Goal: Task Accomplishment & Management: Use online tool/utility

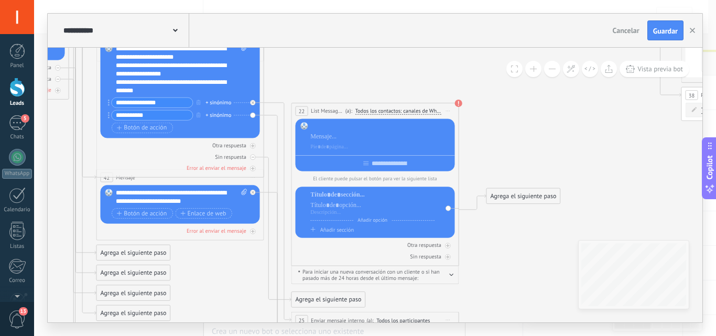
click at [666, 30] on span "Guardar" at bounding box center [665, 30] width 25 height 7
click at [666, 30] on button "Guardar" at bounding box center [666, 30] width 36 height 20
click at [690, 30] on icon "button" at bounding box center [692, 30] width 5 height 5
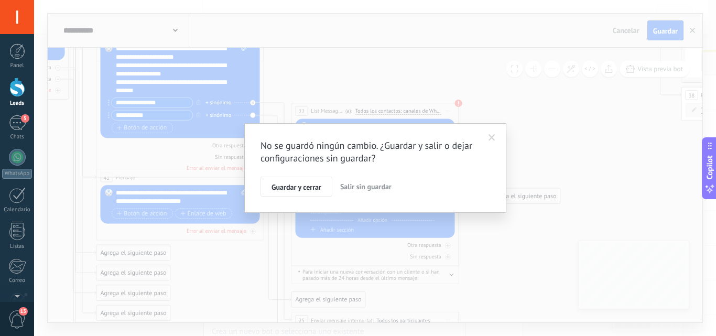
click at [530, 125] on div "No se guardó ningún cambio. ¿Guardar y salir o dejar configuraciones sin guarda…" at bounding box center [375, 168] width 682 height 336
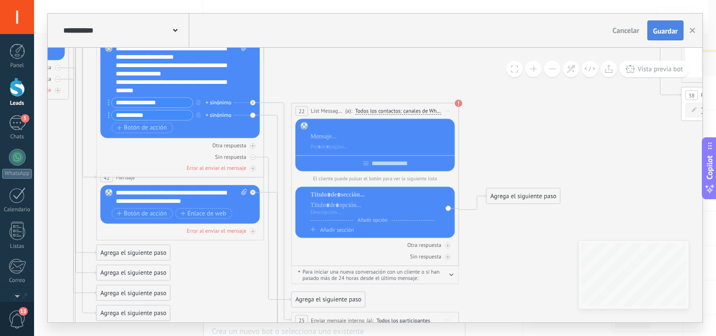
click at [664, 33] on span "Guardar" at bounding box center [665, 30] width 25 height 7
click at [629, 28] on span "Cancelar" at bounding box center [626, 30] width 27 height 9
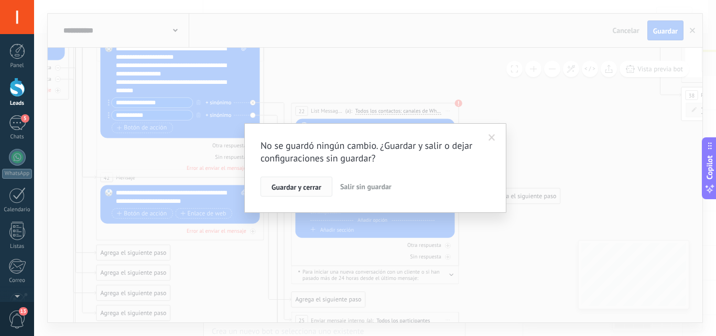
click at [310, 186] on span "Guardar y cerrar" at bounding box center [297, 187] width 50 height 7
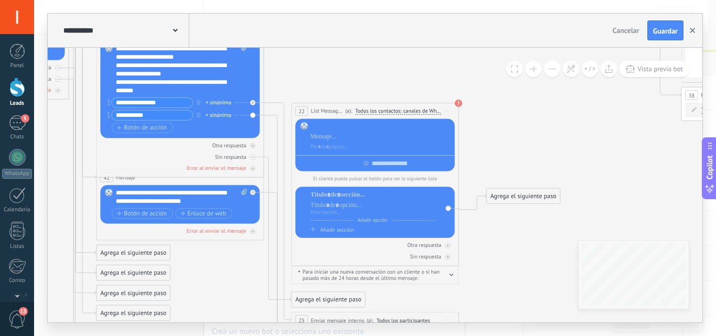
click at [691, 29] on use "button" at bounding box center [692, 30] width 5 height 5
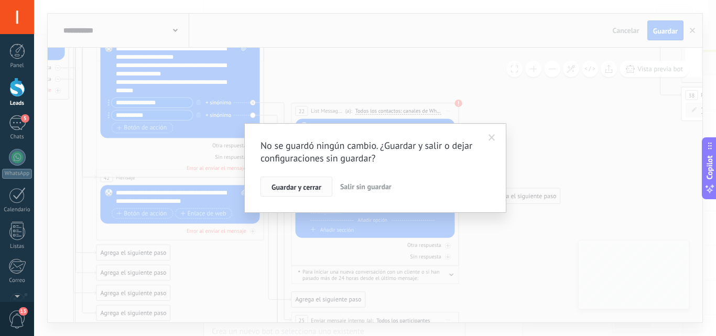
click at [309, 187] on span "Guardar y cerrar" at bounding box center [297, 187] width 50 height 7
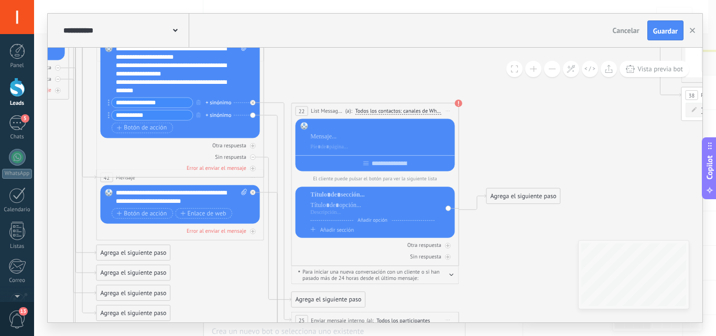
click at [18, 91] on div at bounding box center [17, 87] width 16 height 19
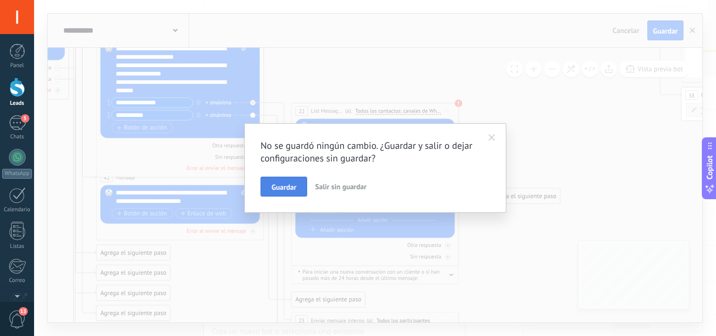
click at [280, 191] on span "Guardar" at bounding box center [284, 187] width 25 height 7
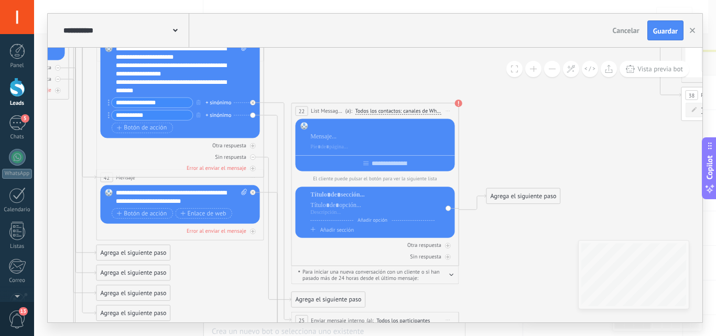
click at [16, 85] on div at bounding box center [17, 87] width 16 height 19
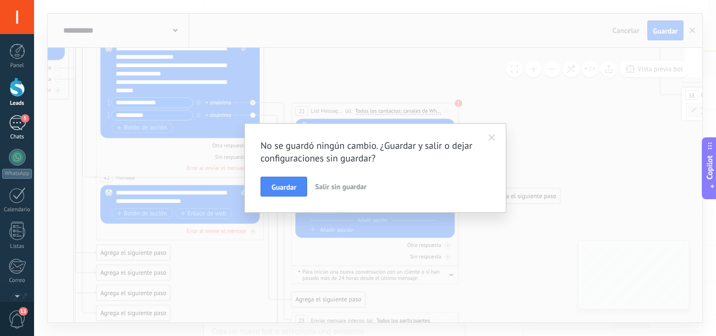
click at [16, 121] on div "5" at bounding box center [17, 122] width 17 height 15
click at [16, 122] on div "5" at bounding box center [17, 122] width 17 height 15
click at [488, 139] on span at bounding box center [491, 138] width 17 height 18
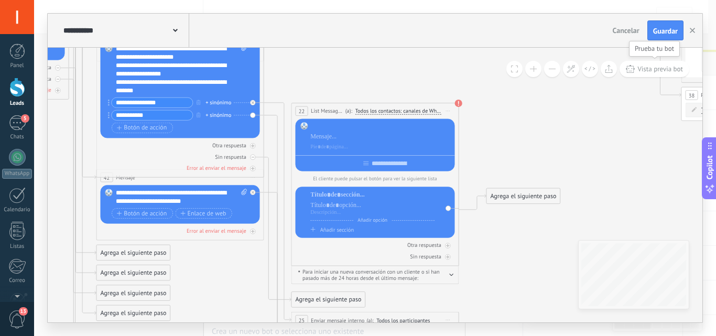
click at [670, 66] on span "Vista previa bot" at bounding box center [661, 68] width 46 height 9
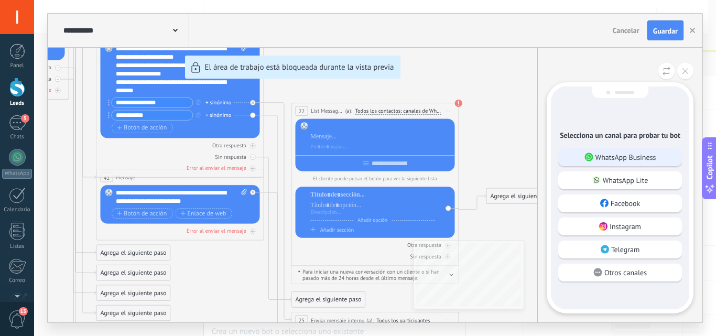
click at [631, 157] on p "WhatsApp Business" at bounding box center [626, 157] width 61 height 9
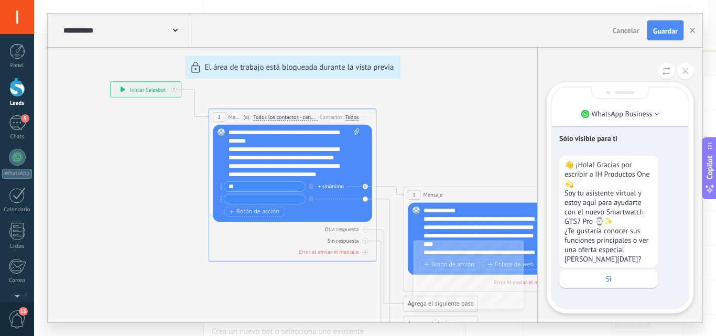
click at [582, 299] on div "Sólo visible para ti 👋 ¡Hola! Gracias por escribir a IH Productos One 💫 Soy tu …" at bounding box center [620, 198] width 136 height 221
click at [613, 274] on p "Si" at bounding box center [609, 278] width 88 height 9
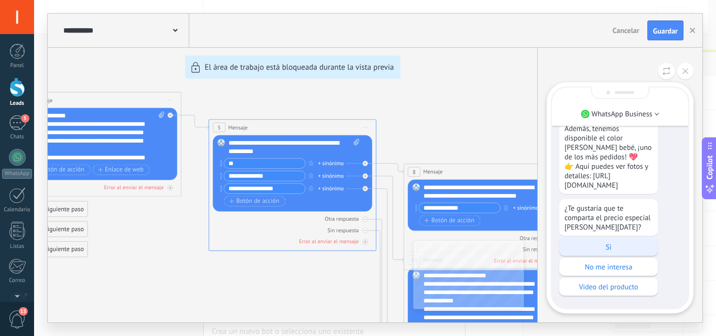
click at [610, 247] on p "Si" at bounding box center [609, 246] width 88 height 9
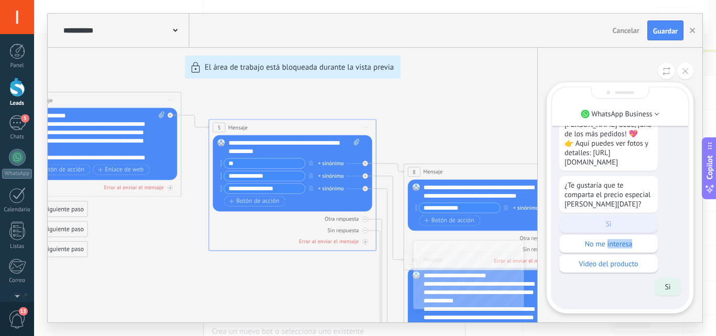
click at [610, 247] on p "No me interesa" at bounding box center [609, 243] width 88 height 9
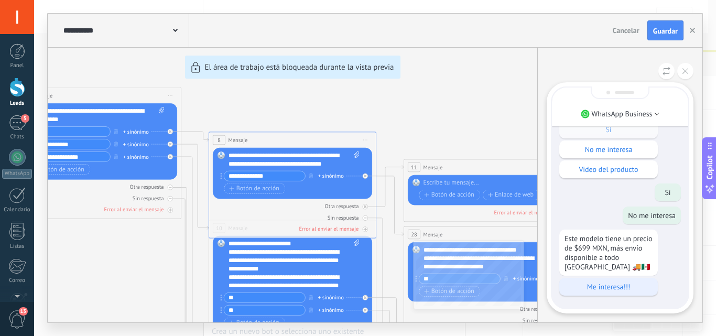
click at [612, 287] on p "Me interesa!!!" at bounding box center [609, 286] width 88 height 9
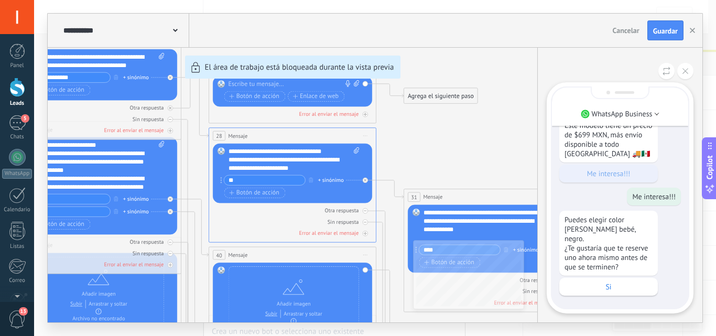
click at [612, 287] on p "Si" at bounding box center [609, 286] width 88 height 9
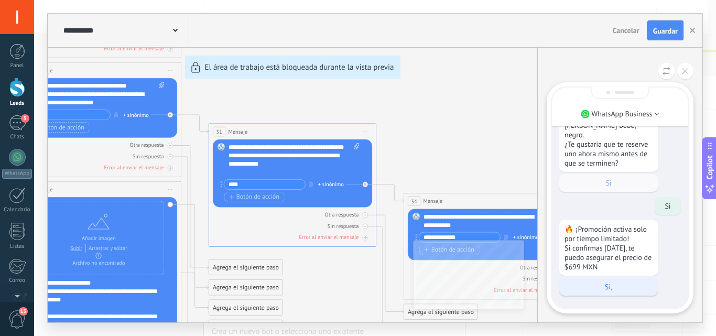
click at [609, 284] on p "Si," at bounding box center [609, 286] width 88 height 9
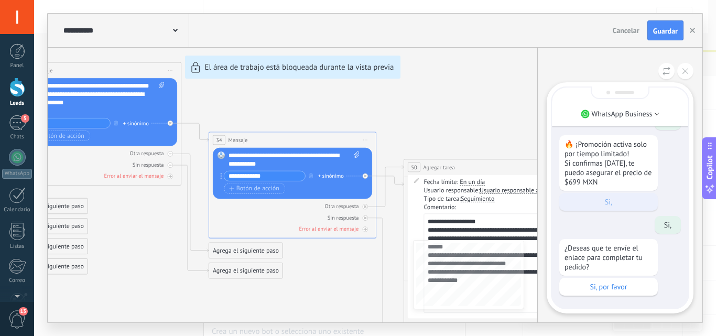
click at [609, 284] on p "Si, por favor" at bounding box center [609, 286] width 88 height 9
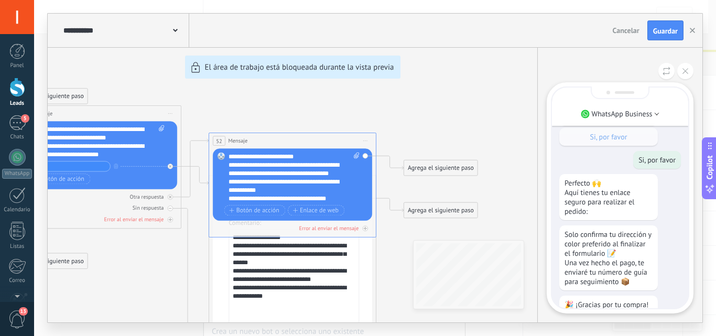
scroll to position [-105, 0]
click at [591, 212] on p "Perfecto 🙌 Aquí tienes tu enlace seguro para realizar el pedido:" at bounding box center [609, 199] width 88 height 38
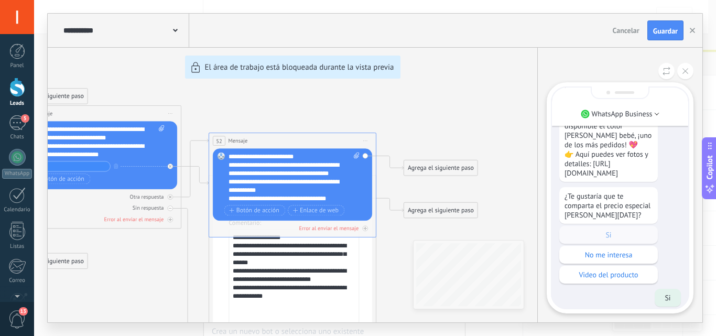
scroll to position [-650, 0]
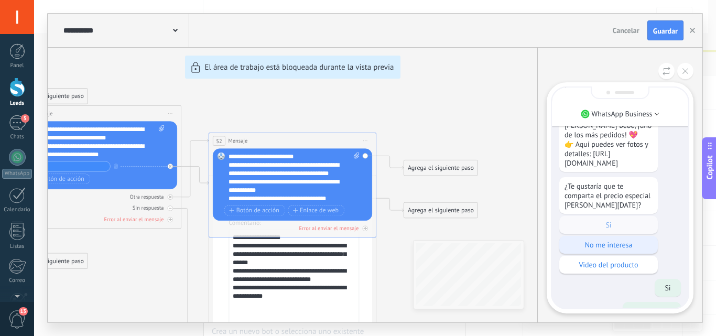
click at [623, 247] on p "No me interesa" at bounding box center [609, 244] width 88 height 9
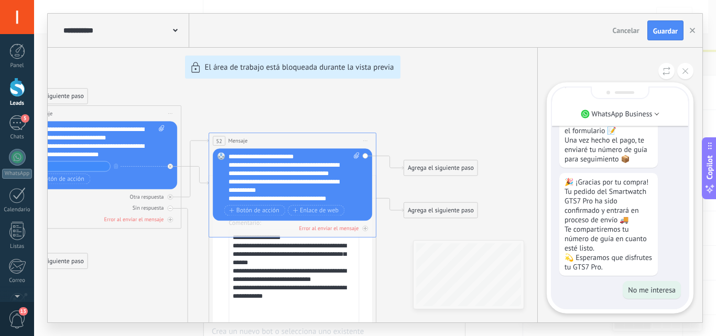
scroll to position [0, 0]
click at [716, 8] on div "**********" at bounding box center [375, 168] width 682 height 336
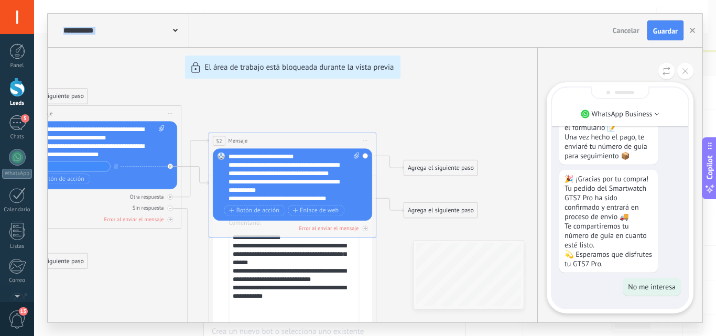
click at [716, 8] on div "**********" at bounding box center [375, 168] width 682 height 336
drag, startPoint x: 286, startPoint y: 178, endPoint x: 316, endPoint y: 134, distance: 54.0
click at [320, 142] on div "**********" at bounding box center [375, 168] width 655 height 309
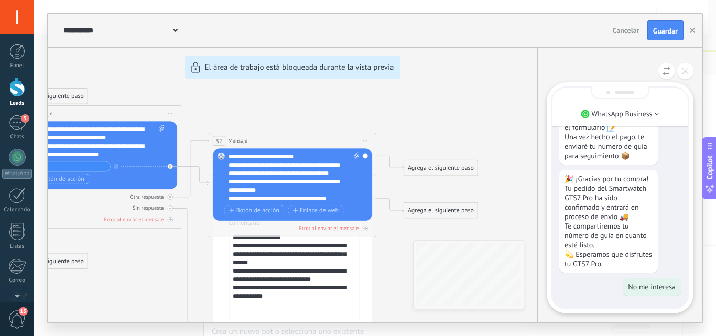
click at [381, 96] on div "**********" at bounding box center [375, 168] width 655 height 309
click at [685, 70] on icon at bounding box center [686, 71] width 6 height 6
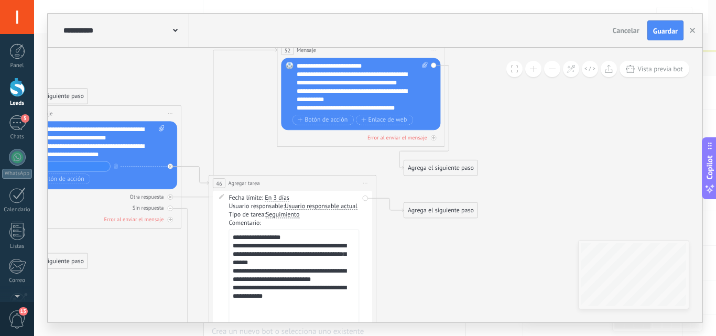
drag, startPoint x: 353, startPoint y: 135, endPoint x: 422, endPoint y: 42, distance: 115.9
click at [422, 42] on div "**********" at bounding box center [375, 168] width 655 height 309
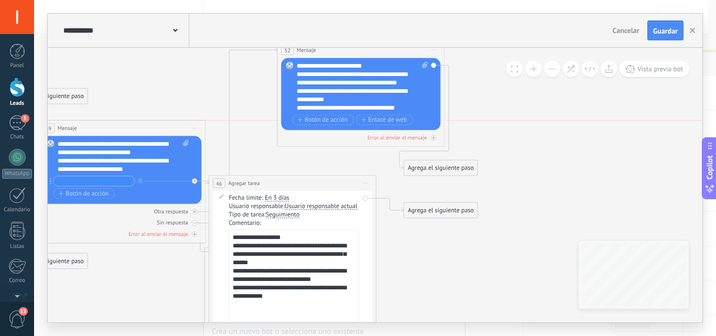
drag, startPoint x: 149, startPoint y: 115, endPoint x: 174, endPoint y: 127, distance: 27.7
click at [174, 127] on div "39 Mensaje ******* (a): Todos los contactos - canales seleccionados Todos los c…" at bounding box center [121, 129] width 167 height 16
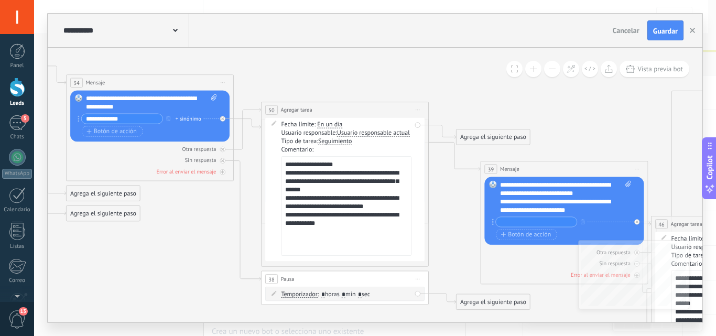
drag, startPoint x: 172, startPoint y: 70, endPoint x: 614, endPoint y: 111, distance: 444.4
click at [127, 120] on input "**********" at bounding box center [122, 118] width 81 height 9
type input "**"
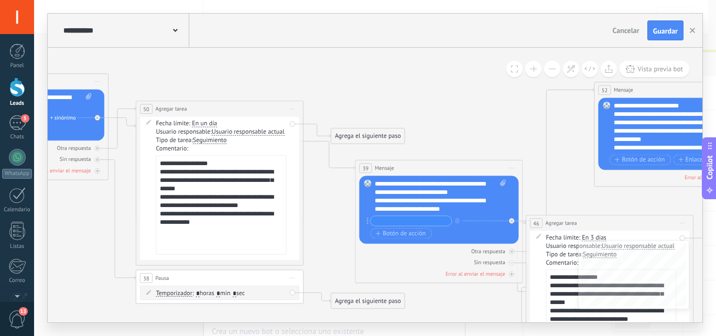
drag, startPoint x: 384, startPoint y: 54, endPoint x: 259, endPoint y: 53, distance: 125.3
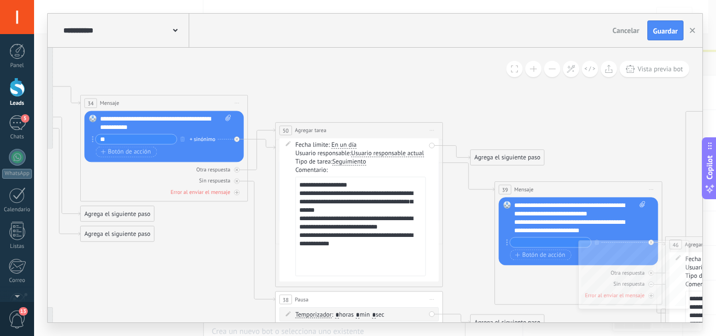
drag, startPoint x: 372, startPoint y: 68, endPoint x: 512, endPoint y: 90, distance: 141.1
click at [238, 138] on icon at bounding box center [236, 139] width 3 height 3
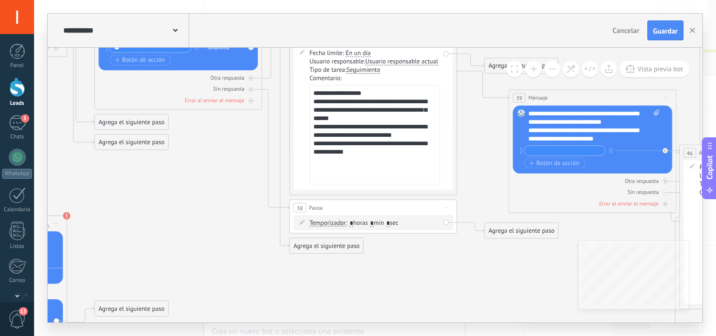
drag, startPoint x: 252, startPoint y: 139, endPoint x: 266, endPoint y: 47, distance: 92.8
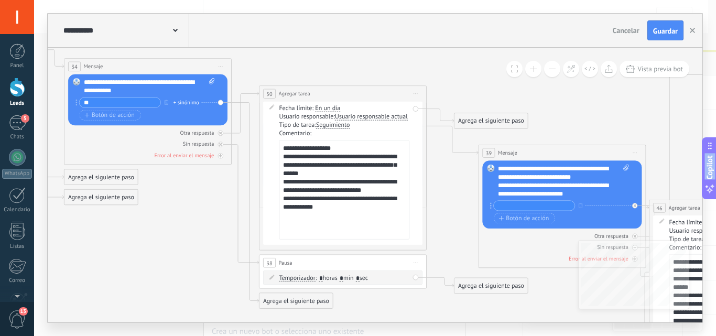
drag, startPoint x: 433, startPoint y: 301, endPoint x: 402, endPoint y: 357, distance: 62.9
click at [402, 336] on html ".abecls-1,.abecls-2{fill-rule:evenodd}.abecls-2{fill:#fff} .abhcls-1{fill:none}…" at bounding box center [358, 168] width 716 height 336
click at [350, 183] on textarea "**********" at bounding box center [344, 190] width 131 height 100
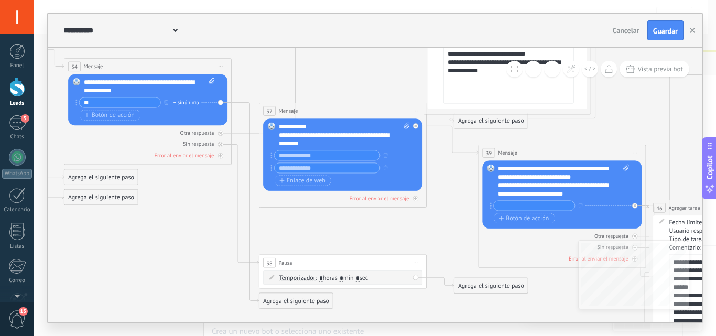
drag, startPoint x: 370, startPoint y: 90, endPoint x: 534, endPoint y: -46, distance: 213.4
click at [534, 0] on html ".abecls-1,.abecls-2{fill-rule:evenodd}.abecls-2{fill:#fff} .abhcls-1{fill:none}…" at bounding box center [358, 168] width 716 height 336
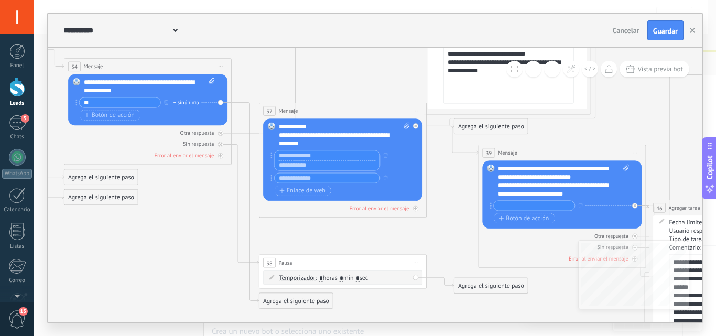
click at [301, 154] on input "text" at bounding box center [327, 155] width 105 height 10
click at [305, 169] on input "text" at bounding box center [327, 165] width 105 height 10
paste input "**********"
type input "**********"
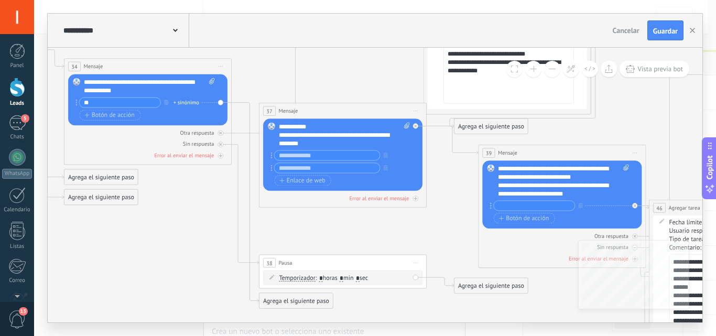
scroll to position [0, 0]
click at [438, 127] on icon at bounding box center [452, 140] width 51 height 28
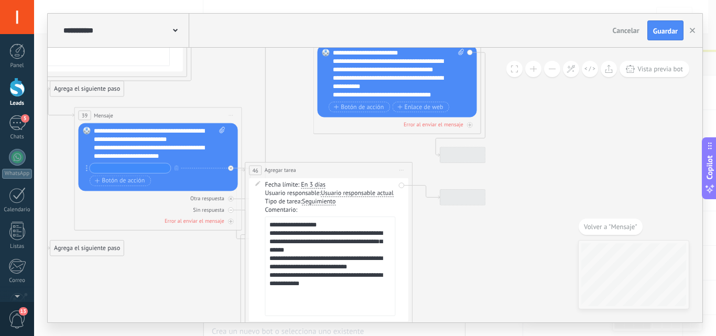
drag, startPoint x: 266, startPoint y: 197, endPoint x: 49, endPoint y: 181, distance: 217.7
click at [650, 68] on span "Vista previa bot" at bounding box center [661, 68] width 46 height 9
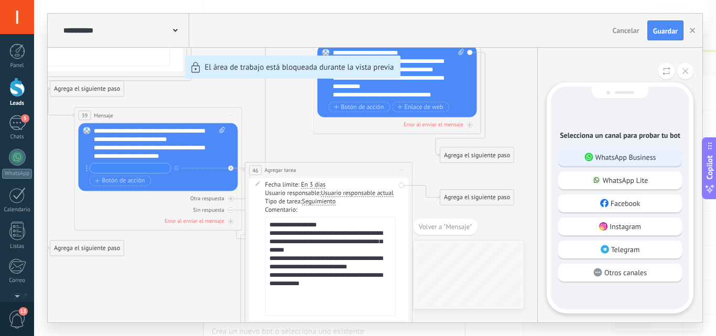
click at [620, 153] on p "WhatsApp Business" at bounding box center [626, 157] width 61 height 9
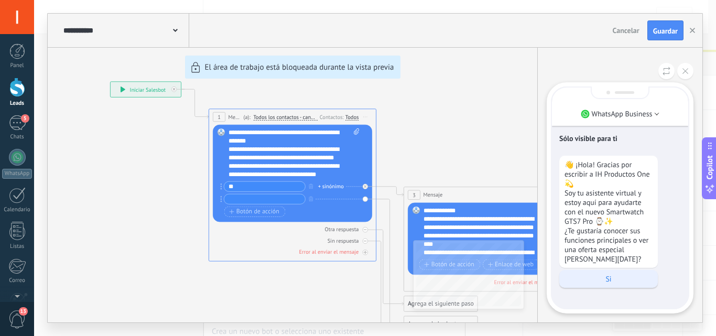
click at [617, 274] on p "Si" at bounding box center [609, 278] width 88 height 9
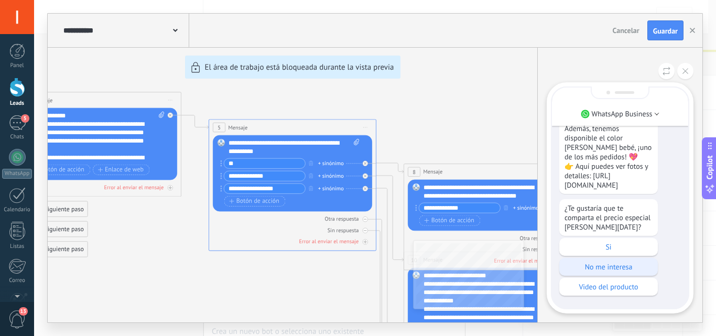
click at [585, 275] on div "No me interesa" at bounding box center [608, 267] width 99 height 18
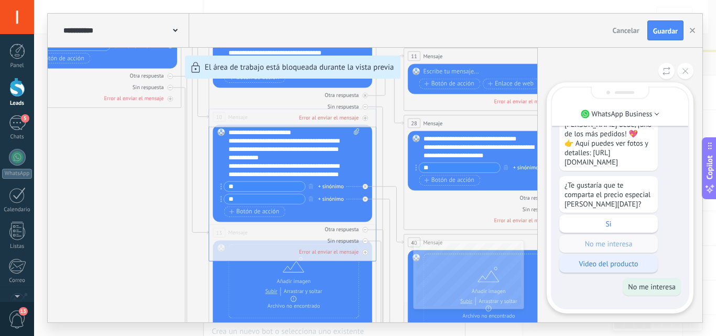
click at [609, 264] on p "Video del producto" at bounding box center [609, 263] width 88 height 9
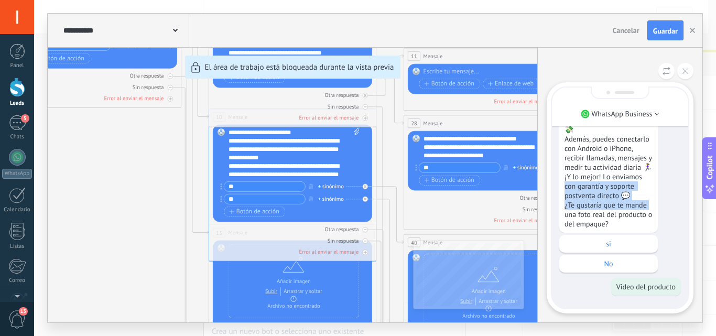
click at [675, 199] on div "Entiendo completamente 😊 Te comento que el GTS7 Pro ofrece funciones premium qu…" at bounding box center [620, 168] width 122 height 209
drag, startPoint x: 702, startPoint y: 229, endPoint x: 666, endPoint y: 184, distance: 57.1
click at [666, 184] on div "WhatsApp Business Sólo visible para ti 👋 ¡Hola! Gracias por escribir a IH Produ…" at bounding box center [619, 185] width 165 height 275
click at [666, 184] on div "Entiendo completamente 😊 Te comento que el GTS7 Pro ofrece funciones premium qu…" at bounding box center [620, 168] width 122 height 209
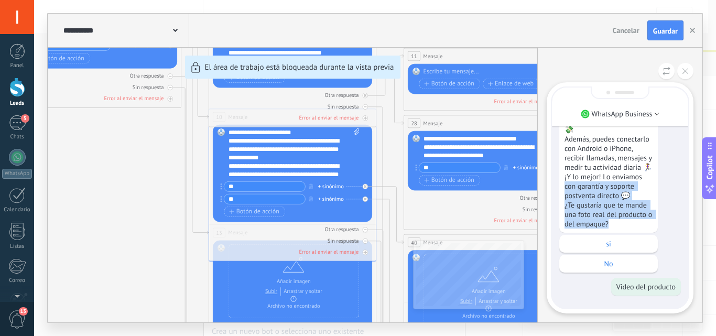
drag, startPoint x: 667, startPoint y: 180, endPoint x: 674, endPoint y: 219, distance: 39.5
click at [674, 219] on div "Entiendo completamente 😊 Te comento que el GTS7 Pro ofrece funciones premium qu…" at bounding box center [620, 168] width 122 height 209
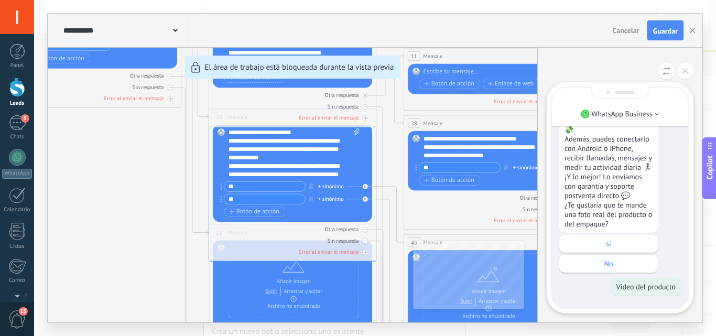
click at [711, 260] on div "**********" at bounding box center [375, 168] width 682 height 336
drag, startPoint x: 711, startPoint y: 260, endPoint x: 684, endPoint y: 201, distance: 64.7
click at [680, 206] on div "**********" at bounding box center [375, 168] width 682 height 336
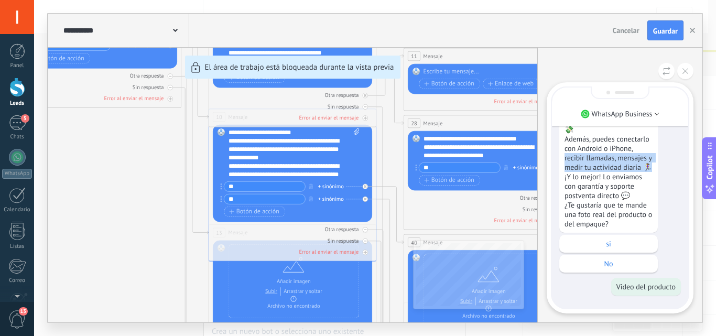
drag, startPoint x: 663, startPoint y: 170, endPoint x: 665, endPoint y: 163, distance: 7.0
click at [665, 163] on div "Entiendo completamente 😊 Te comento que el GTS7 Pro ofrece funciones premium qu…" at bounding box center [620, 168] width 122 height 209
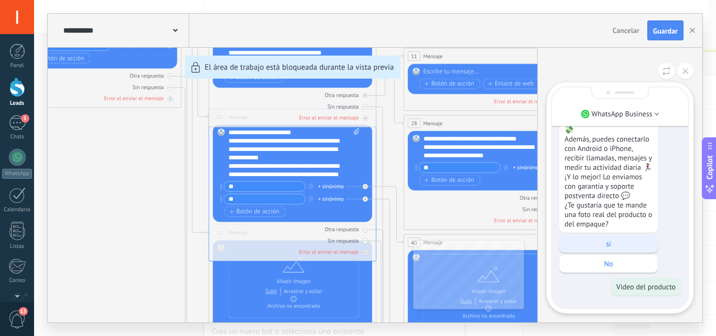
click at [617, 239] on div "si" at bounding box center [608, 244] width 99 height 18
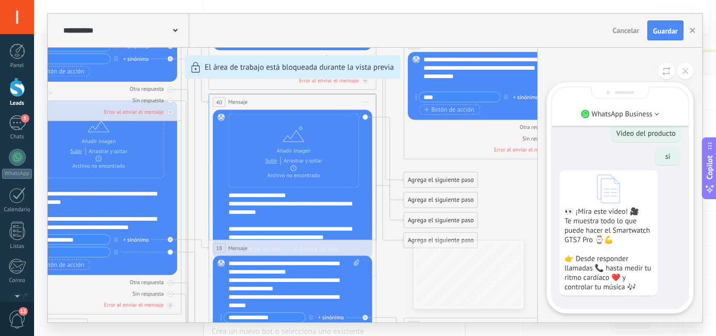
click at [607, 187] on icon at bounding box center [608, 189] width 23 height 29
click at [709, 236] on div "**********" at bounding box center [375, 168] width 682 height 336
drag, startPoint x: 712, startPoint y: 29, endPoint x: 716, endPoint y: 116, distance: 87.1
click at [716, 116] on div "**********" at bounding box center [375, 168] width 682 height 336
click at [647, 277] on p "👀 ¡Mira este video! 🎥 Te muestra todo lo que puede hacer el Smartwatch GTS7 Pro…" at bounding box center [609, 249] width 88 height 85
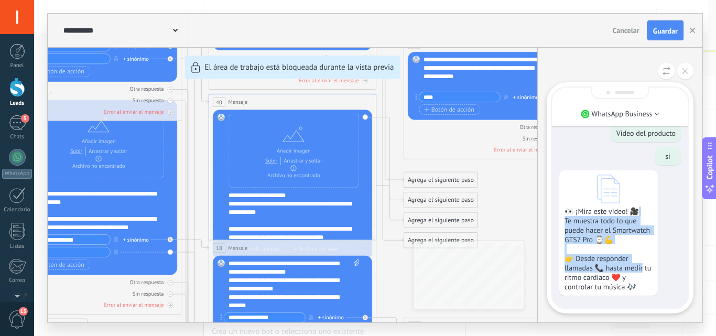
drag, startPoint x: 643, startPoint y: 266, endPoint x: 676, endPoint y: 212, distance: 63.3
click at [675, 210] on div "👀 ¡Mira este video! 🎥 Te muestra todo lo que puede hacer el Smartwatch GTS7 Pro…" at bounding box center [620, 232] width 122 height 125
click at [676, 212] on div "👀 ¡Mira este video! 🎥 Te muestra todo lo que puede hacer el Smartwatch GTS7 Pro…" at bounding box center [620, 232] width 122 height 125
drag, startPoint x: 638, startPoint y: 272, endPoint x: 634, endPoint y: 219, distance: 53.6
click at [634, 219] on p "👀 ¡Mira este video! 🎥 Te muestra todo lo que puede hacer el Smartwatch GTS7 Pro…" at bounding box center [609, 249] width 88 height 85
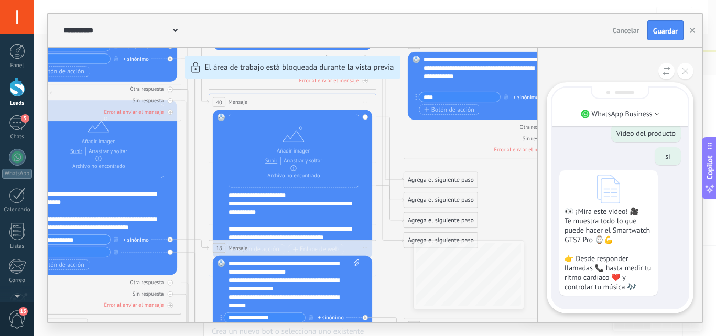
click at [676, 210] on div "👀 ¡Mira este video! 🎥 Te muestra todo lo que puede hacer el Smartwatch GTS7 Pro…" at bounding box center [620, 232] width 122 height 125
click at [329, 164] on div "**********" at bounding box center [375, 168] width 655 height 309
click at [342, 181] on div "**********" at bounding box center [375, 168] width 655 height 309
drag, startPoint x: 342, startPoint y: 181, endPoint x: 358, endPoint y: 166, distance: 21.5
click at [337, 162] on div "**********" at bounding box center [375, 168] width 655 height 309
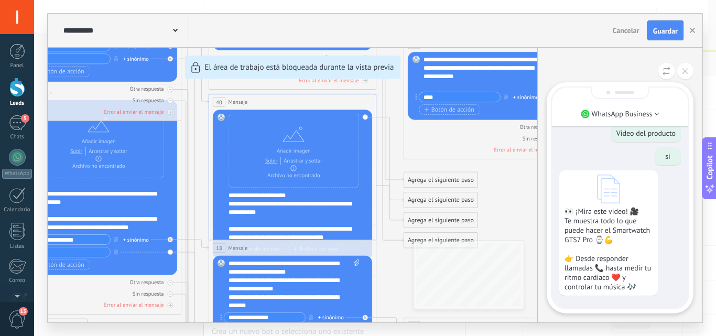
drag, startPoint x: 528, startPoint y: 229, endPoint x: 466, endPoint y: 192, distance: 72.8
click at [466, 192] on div "**********" at bounding box center [375, 168] width 655 height 309
click at [684, 69] on icon at bounding box center [686, 71] width 6 height 6
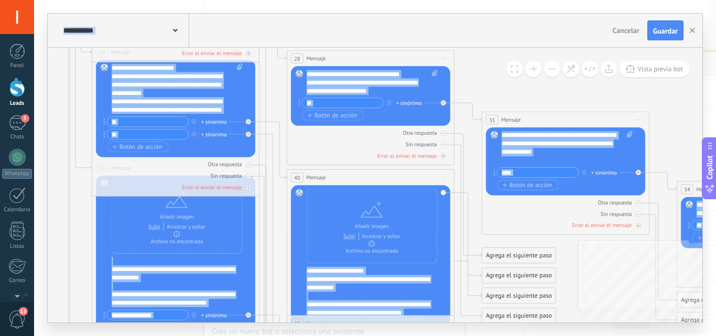
click at [591, 271] on div "**********" at bounding box center [375, 185] width 655 height 275
click at [266, 87] on icon at bounding box center [273, 333] width 27 height 583
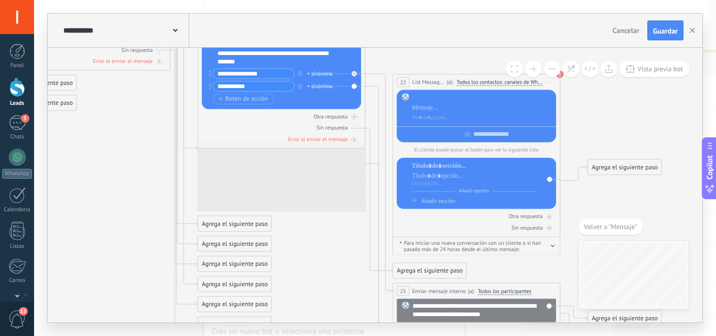
drag, startPoint x: 490, startPoint y: 177, endPoint x: 336, endPoint y: 288, distance: 190.5
click at [336, 288] on icon at bounding box center [366, 25] width 2514 height 1551
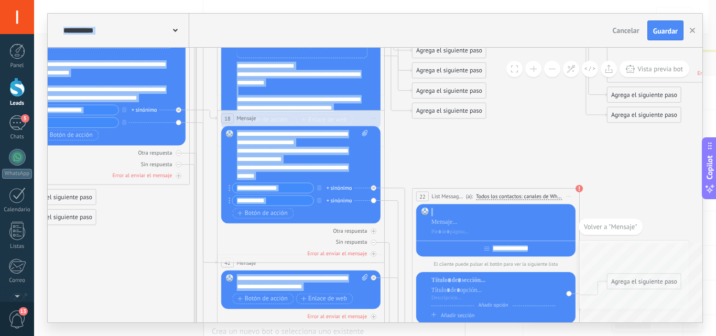
click at [662, 244] on div "**********" at bounding box center [375, 185] width 655 height 275
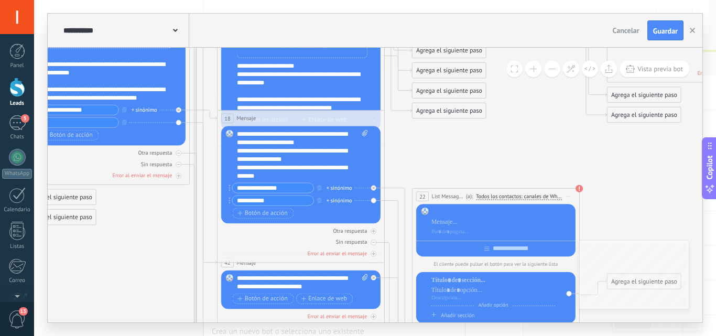
click at [516, 153] on icon at bounding box center [386, 139] width 2514 height 1551
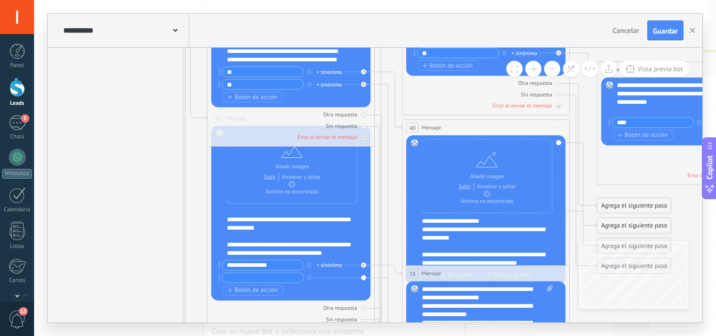
drag, startPoint x: 500, startPoint y: 167, endPoint x: 685, endPoint y: 322, distance: 241.5
click at [685, 322] on div "**********" at bounding box center [375, 168] width 656 height 310
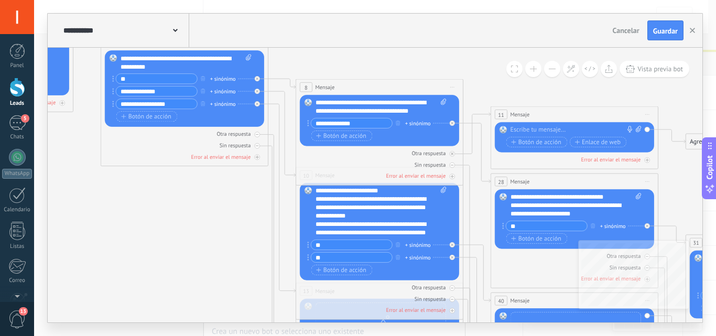
drag, startPoint x: 106, startPoint y: 147, endPoint x: 195, endPoint y: 320, distance: 194.4
click at [271, 105] on icon at bounding box center [281, 198] width 27 height 189
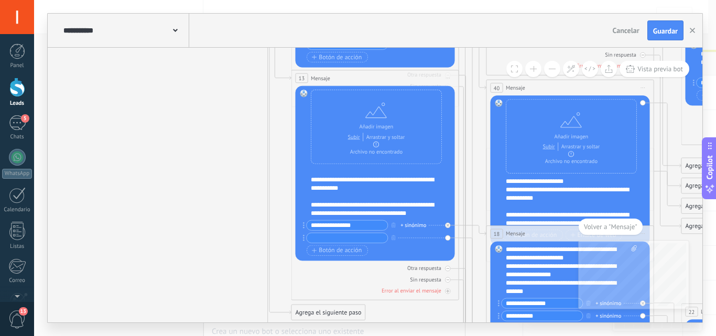
click at [300, 157] on div "Reemplazar Quitar Convertir a mensaje de voz Arrastre la imagen aquí para adjun…" at bounding box center [375, 173] width 159 height 175
click at [444, 161] on div "Reemplazar Quitar Convertir a mensaje de voz Arrastre la imagen aquí para adjun…" at bounding box center [375, 173] width 159 height 175
click at [429, 188] on div "**********" at bounding box center [380, 192] width 139 height 50
click at [447, 198] on div "Reemplazar Quitar Convertir a mensaje de voz Arrastre la imagen aquí para adjun…" at bounding box center [375, 173] width 159 height 175
click at [459, 225] on div "13 Mensaje ******* (a): Todos los contactos - canales seleccionados Todos los c…" at bounding box center [376, 185] width 168 height 230
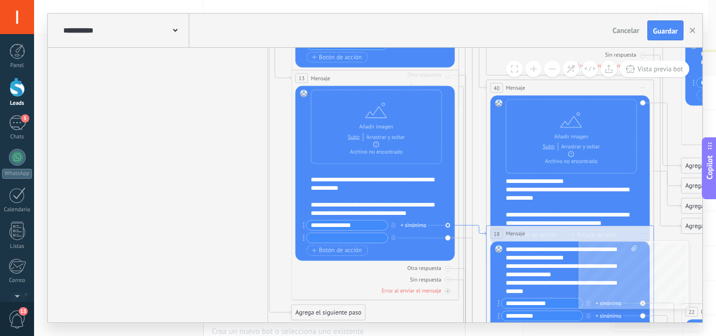
click at [467, 225] on icon at bounding box center [472, 230] width 27 height 10
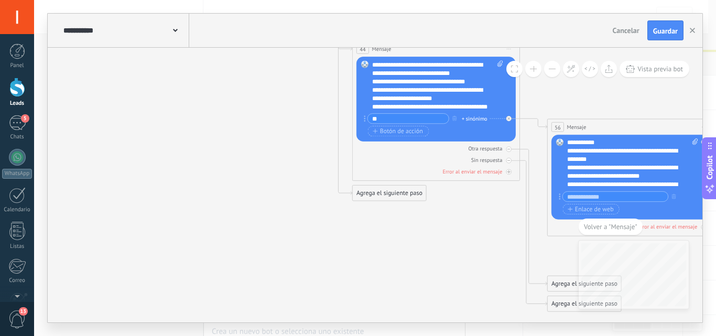
click at [712, 4] on div "**********" at bounding box center [375, 168] width 682 height 336
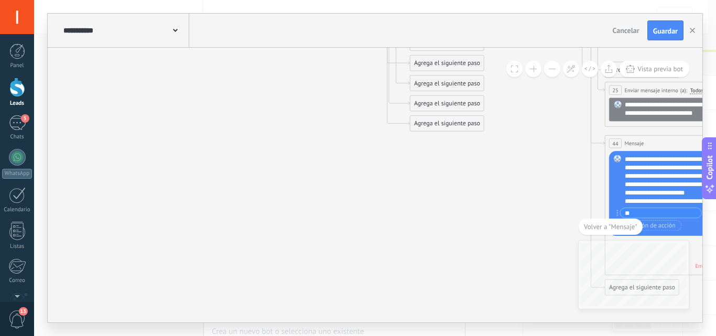
drag, startPoint x: 309, startPoint y: 232, endPoint x: 562, endPoint y: 326, distance: 269.8
click at [562, 326] on div "**********" at bounding box center [375, 168] width 682 height 336
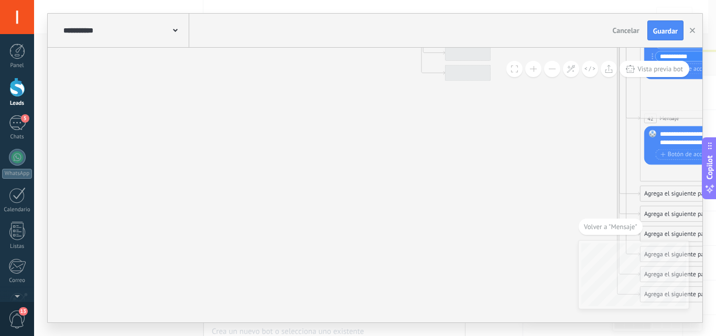
drag, startPoint x: 285, startPoint y: 155, endPoint x: 517, endPoint y: 328, distance: 288.9
click at [517, 328] on div "**********" at bounding box center [375, 168] width 682 height 336
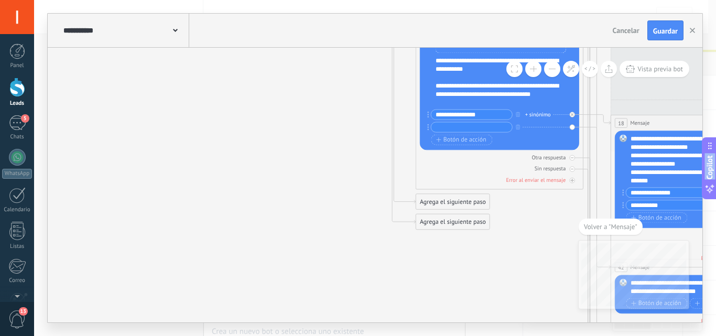
drag, startPoint x: 389, startPoint y: 209, endPoint x: 358, endPoint y: 357, distance: 150.5
click at [358, 336] on html ".abecls-1,.abecls-2{fill-rule:evenodd}.abecls-2{fill:#fff} .abhcls-1{fill:none}…" at bounding box center [358, 168] width 716 height 336
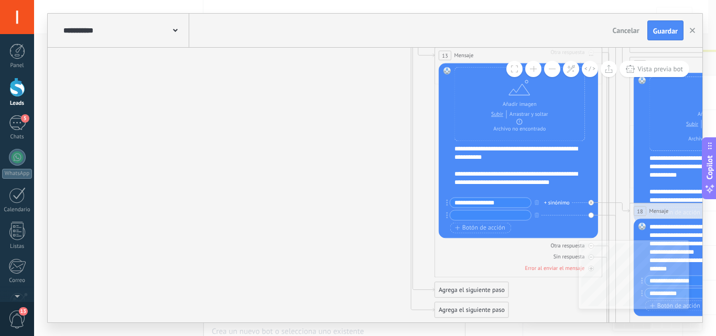
drag, startPoint x: 284, startPoint y: 115, endPoint x: 303, endPoint y: 203, distance: 90.1
drag, startPoint x: 391, startPoint y: 176, endPoint x: 348, endPoint y: 188, distance: 45.0
drag, startPoint x: 446, startPoint y: 71, endPoint x: 414, endPoint y: 109, distance: 48.7
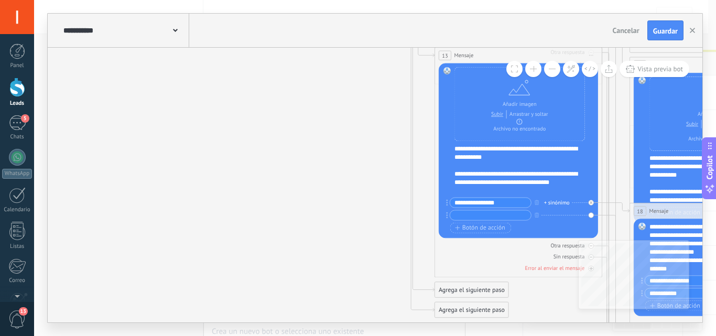
click at [612, 203] on icon at bounding box center [615, 208] width 27 height 10
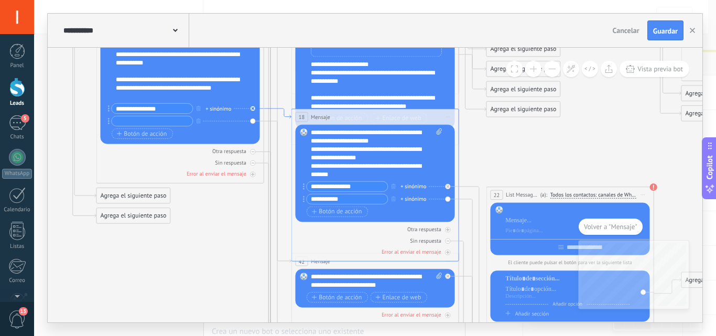
click at [277, 110] on icon at bounding box center [277, 114] width 27 height 10
click at [441, 167] on span at bounding box center [438, 153] width 8 height 50
click input "Subir" at bounding box center [0, 0] width 0 height 0
click at [394, 187] on icon "button" at bounding box center [394, 186] width 4 height 5
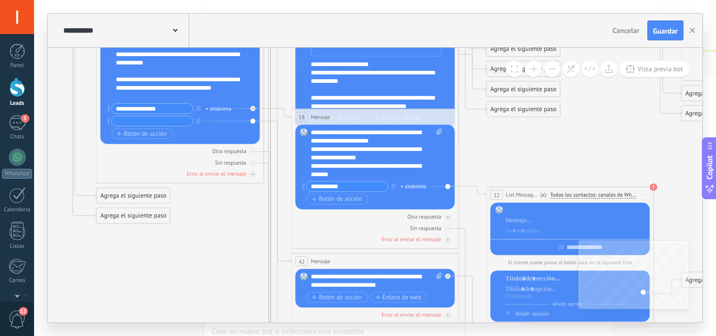
click at [369, 186] on input "**********" at bounding box center [347, 186] width 81 height 9
type input "*"
click at [337, 199] on span "Botón de acción" at bounding box center [337, 199] width 50 height 7
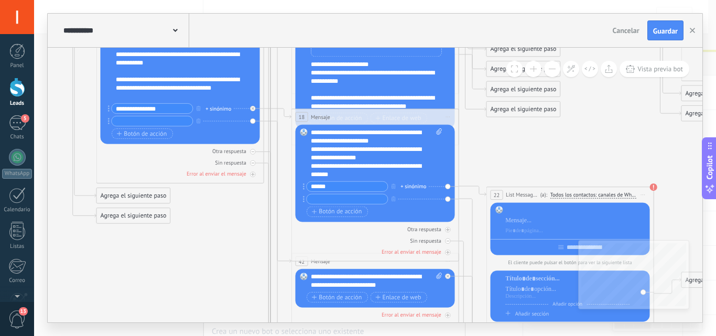
click at [336, 191] on input "*****" at bounding box center [347, 186] width 81 height 9
click at [392, 200] on icon "button" at bounding box center [394, 198] width 4 height 5
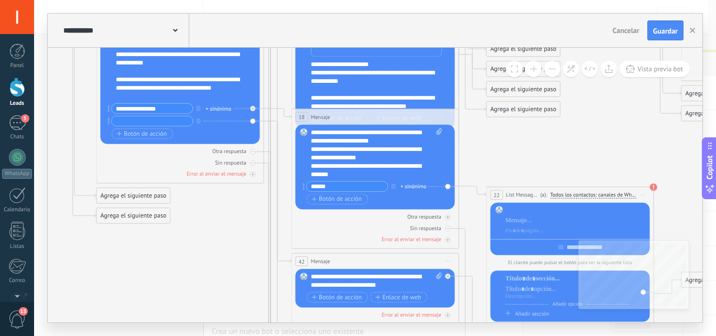
click at [342, 188] on input "*****" at bounding box center [347, 186] width 81 height 9
type input "*"
type input "********"
click at [467, 186] on icon at bounding box center [472, 191] width 27 height 10
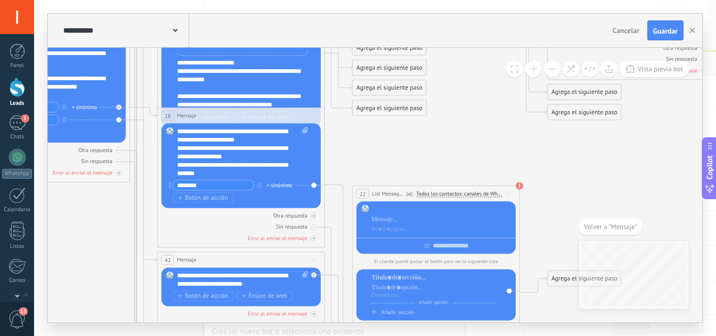
click at [406, 224] on div at bounding box center [443, 219] width 142 height 28
click at [314, 185] on div "Reemplazar Quitar Convertir a mensaje de voz Arrastre la imagen aquí para adjun…" at bounding box center [240, 165] width 159 height 85
click at [315, 185] on div "Reemplazar Quitar Convertir a mensaje de voz Arrastre la imagen aquí para adjun…" at bounding box center [240, 165] width 159 height 85
click at [303, 218] on div "Otra respuesta" at bounding box center [290, 215] width 34 height 7
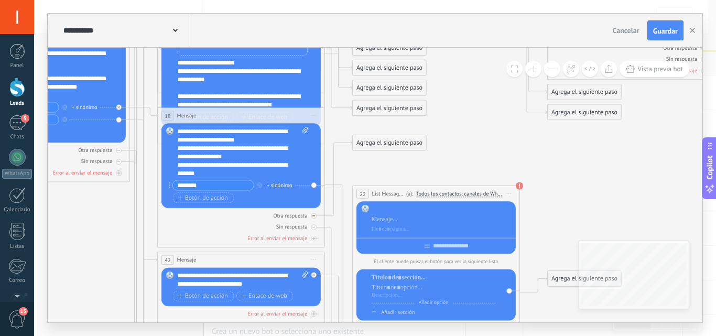
click at [312, 217] on icon at bounding box center [313, 215] width 3 height 3
click at [314, 186] on div "Reemplazar Quitar Convertir a mensaje de voz Arrastre la imagen aquí para adjun…" at bounding box center [240, 165] width 159 height 85
click at [238, 149] on div "**********" at bounding box center [242, 152] width 131 height 50
click at [313, 187] on div "Reemplazar Quitar Convertir a mensaje de voz Arrastre la imagen aquí para adjun…" at bounding box center [240, 165] width 159 height 85
click at [332, 188] on icon at bounding box center [326, 136] width 2514 height 1551
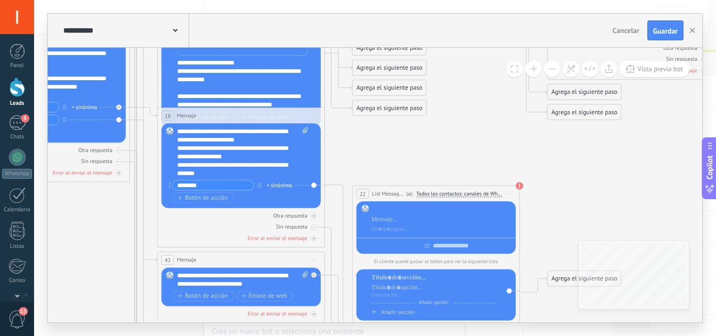
click at [332, 188] on icon at bounding box center [326, 136] width 2514 height 1551
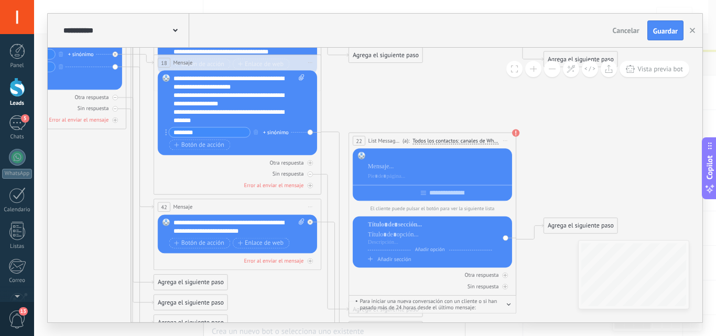
drag, startPoint x: 402, startPoint y: 155, endPoint x: 398, endPoint y: 102, distance: 53.1
click at [398, 102] on icon at bounding box center [322, 83] width 2514 height 1551
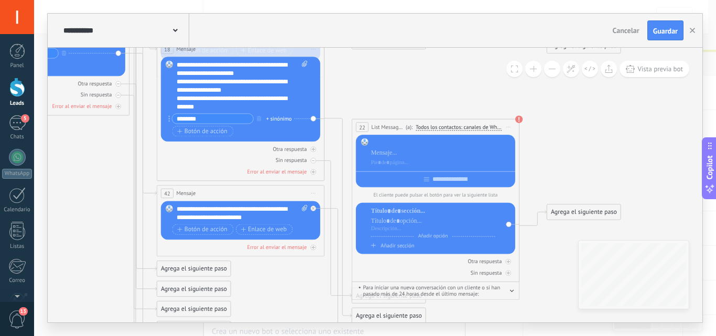
drag, startPoint x: 336, startPoint y: 181, endPoint x: 335, endPoint y: 144, distance: 37.8
click at [335, 144] on icon at bounding box center [325, 70] width 2514 height 1551
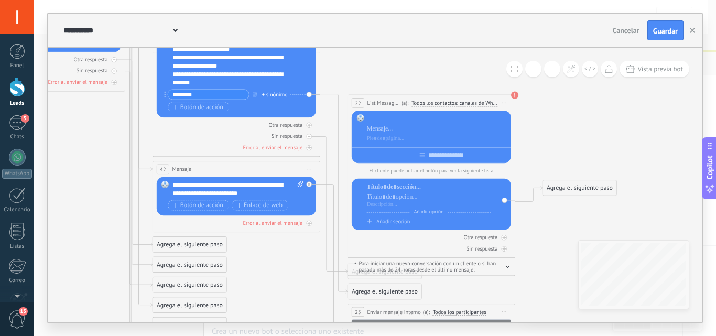
click at [373, 293] on div "Agrega el siguiente paso" at bounding box center [384, 292] width 73 height 14
click at [392, 305] on div "Mensaje" at bounding box center [405, 307] width 70 height 8
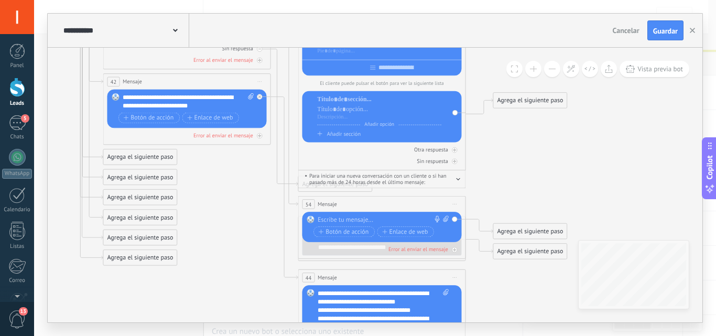
drag, startPoint x: 524, startPoint y: 243, endPoint x: 531, endPoint y: 156, distance: 87.8
click at [347, 218] on div at bounding box center [380, 219] width 125 height 8
click at [339, 216] on div at bounding box center [380, 219] width 125 height 8
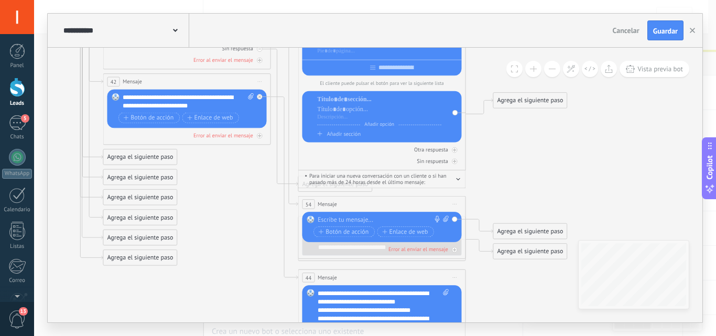
paste div
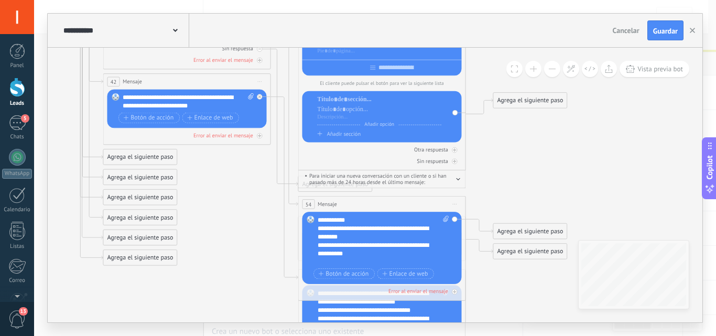
click at [309, 233] on div "Reemplazar Quitar Convertir a mensaje de voz Arrastre la imagen aquí para adjun…" at bounding box center [382, 248] width 159 height 72
click at [360, 275] on span "Botón de acción" at bounding box center [344, 274] width 50 height 7
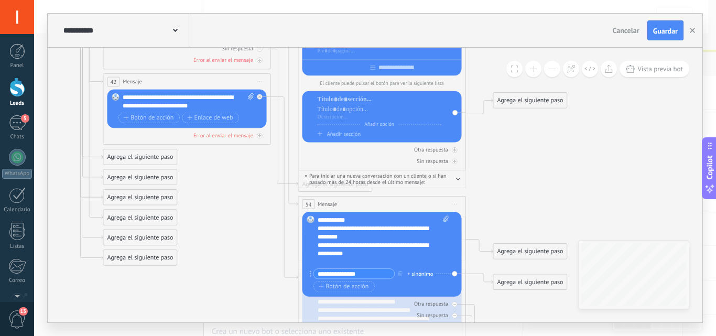
type input "**********"
click at [525, 283] on div "Agrega el siguiente paso" at bounding box center [529, 282] width 73 height 14
click at [521, 296] on span "Mensaje" at bounding box center [526, 297] width 22 height 8
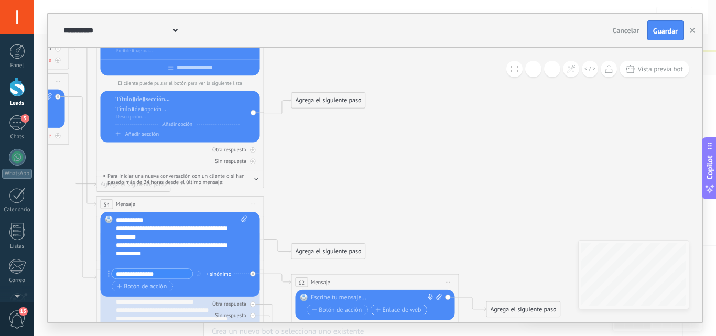
click at [393, 308] on span "Enlace de web" at bounding box center [398, 310] width 46 height 7
click at [346, 321] on input "text" at bounding box center [359, 320] width 105 height 10
click at [344, 320] on input "text" at bounding box center [359, 320] width 105 height 10
paste input "**********"
type input "**********"
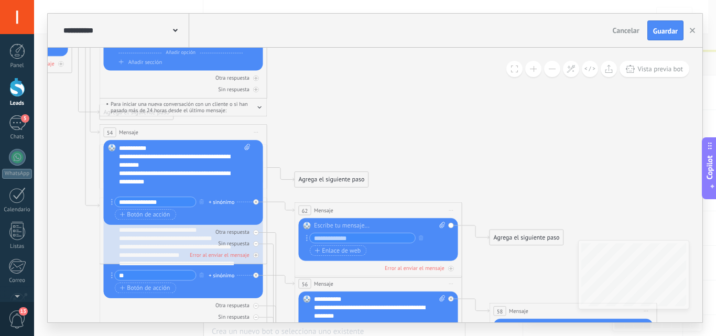
drag, startPoint x: 434, startPoint y: 204, endPoint x: 436, endPoint y: 121, distance: 83.4
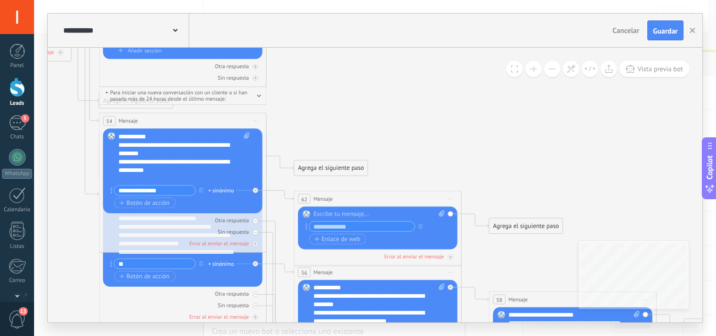
click at [347, 227] on input "text" at bounding box center [361, 226] width 105 height 9
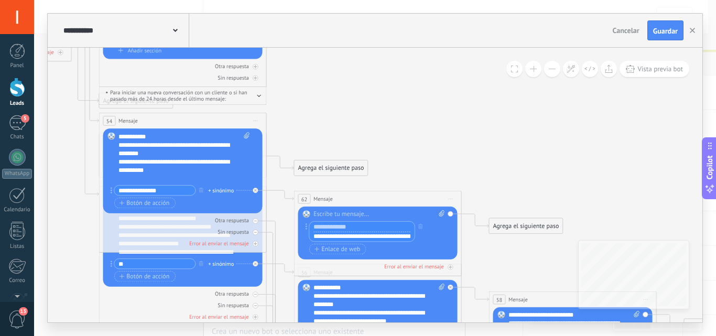
click at [347, 227] on input "text" at bounding box center [361, 227] width 105 height 10
click at [366, 237] on input "**********" at bounding box center [361, 237] width 105 height 10
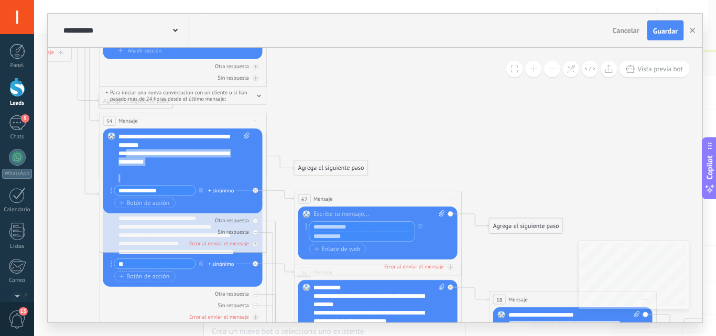
drag, startPoint x: 119, startPoint y: 169, endPoint x: 165, endPoint y: 174, distance: 46.4
click at [165, 174] on div "**********" at bounding box center [183, 157] width 131 height 50
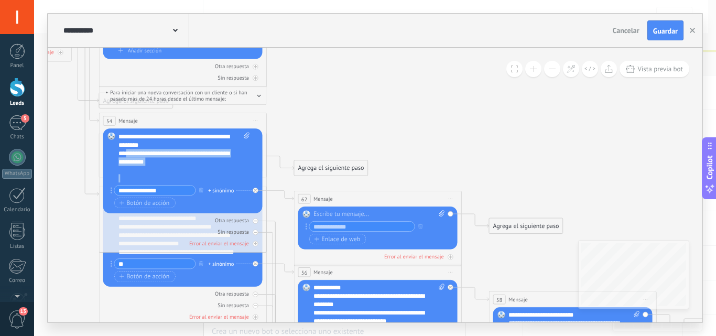
copy div "**********"
click at [320, 228] on input "text" at bounding box center [361, 226] width 105 height 9
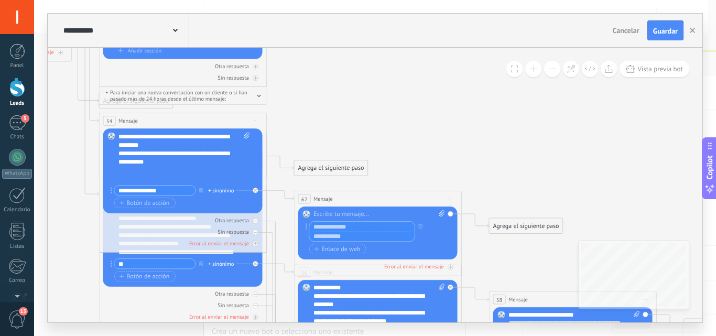
click at [339, 239] on input "text" at bounding box center [361, 237] width 105 height 10
paste input "**********"
type input "**********"
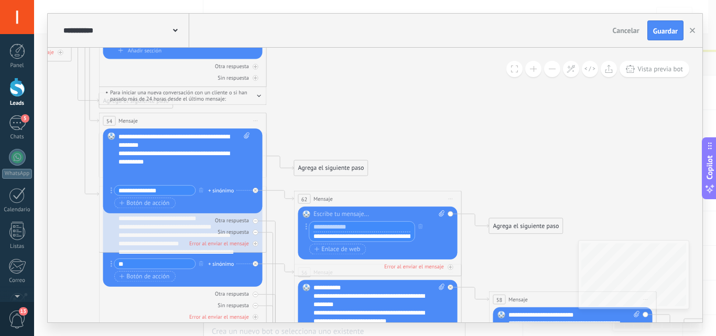
click at [332, 213] on div at bounding box center [379, 214] width 131 height 8
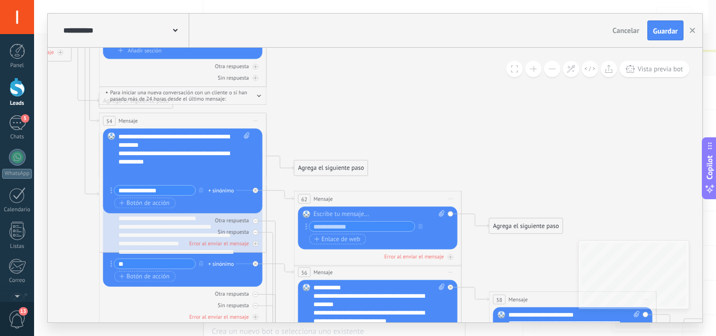
click at [322, 212] on div at bounding box center [379, 214] width 131 height 8
paste div
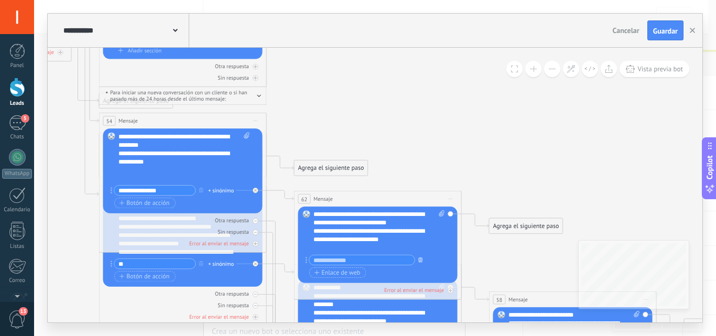
click at [425, 265] on button "button" at bounding box center [420, 259] width 9 height 10
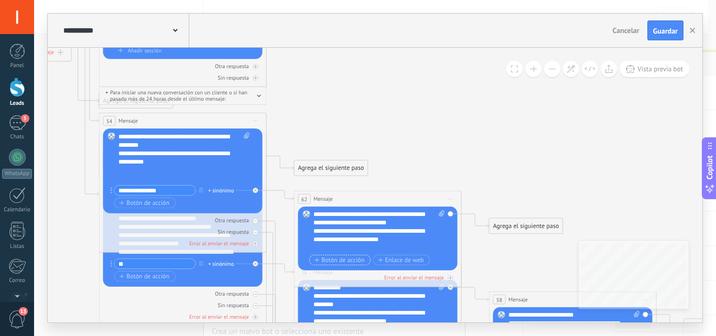
click at [359, 262] on span "Botón de acción" at bounding box center [340, 260] width 50 height 7
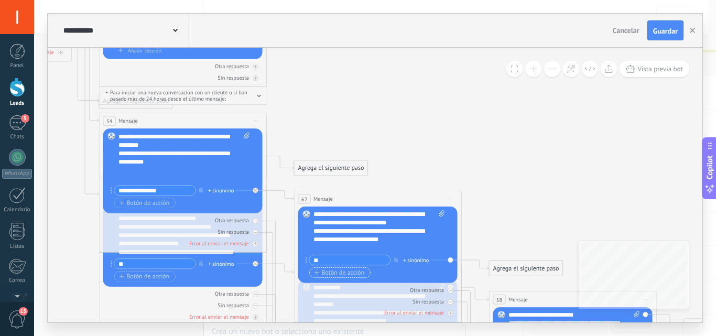
type input "*"
type input "**********"
click at [516, 265] on div "Agrega el siguiente paso" at bounding box center [525, 269] width 73 height 14
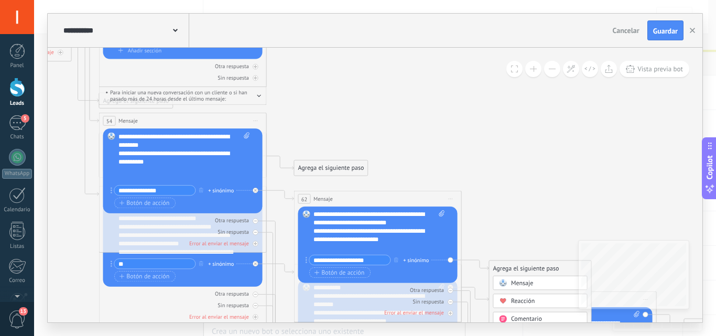
click at [523, 283] on span "Mensaje" at bounding box center [522, 283] width 22 height 8
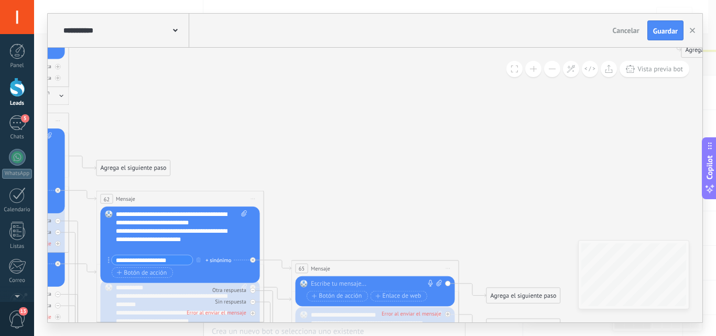
click at [332, 280] on div at bounding box center [373, 284] width 125 height 8
click at [344, 282] on div at bounding box center [373, 284] width 125 height 8
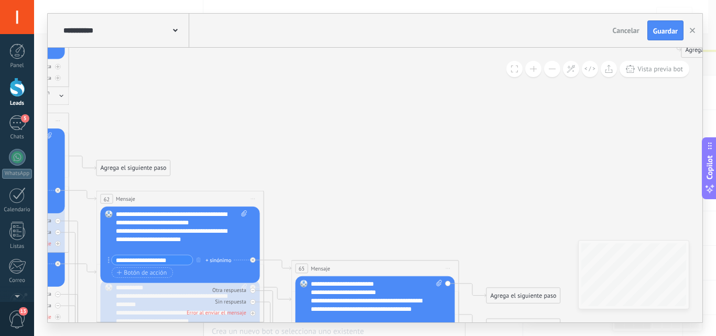
click at [385, 280] on div "**********" at bounding box center [376, 305] width 131 height 50
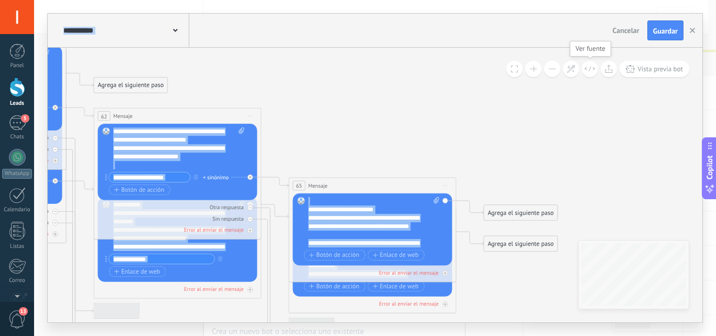
drag, startPoint x: 597, startPoint y: 150, endPoint x: 595, endPoint y: 68, distance: 82.9
click at [595, 68] on div "**********" at bounding box center [375, 185] width 655 height 275
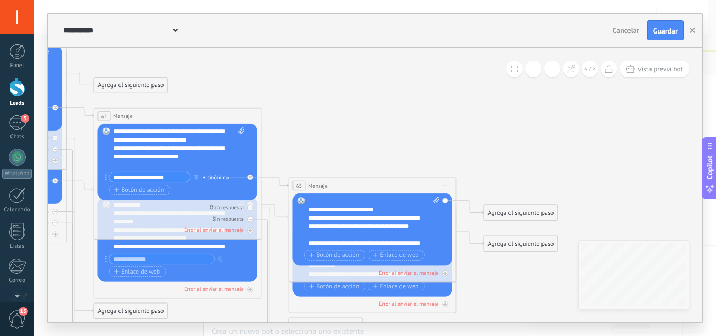
click at [323, 200] on div "**********" at bounding box center [373, 222] width 131 height 50
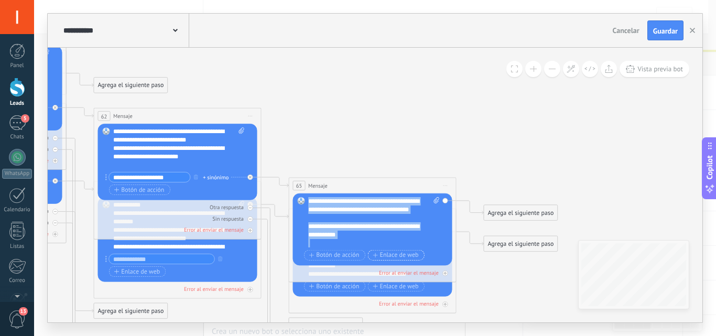
drag, startPoint x: 311, startPoint y: 208, endPoint x: 423, endPoint y: 254, distance: 121.1
click at [423, 254] on div "**********" at bounding box center [373, 230] width 131 height 66
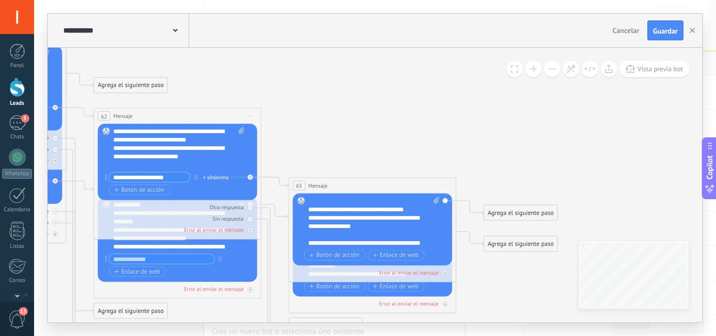
click at [418, 213] on div "**********" at bounding box center [366, 210] width 116 height 8
drag, startPoint x: 187, startPoint y: 138, endPoint x: 110, endPoint y: 132, distance: 77.4
click at [110, 132] on div "Reemplazar Quitar Convertir a mensaje de voz Arrastre la imagen aquí para adjun…" at bounding box center [177, 162] width 159 height 77
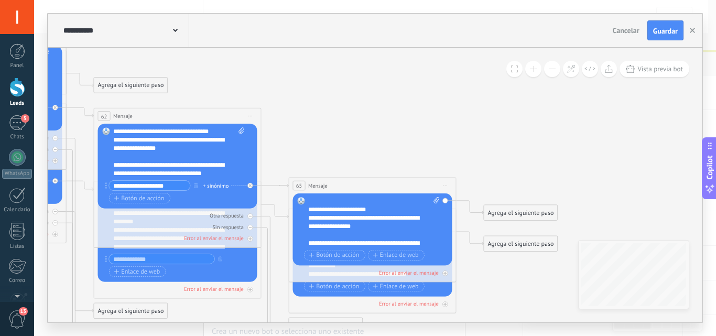
click at [219, 133] on div "**********" at bounding box center [178, 152] width 131 height 50
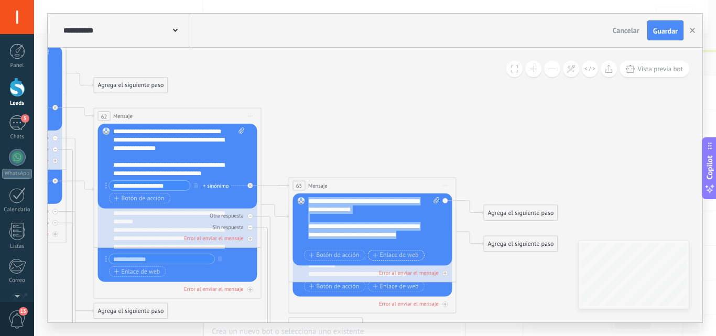
drag, startPoint x: 310, startPoint y: 209, endPoint x: 405, endPoint y: 252, distance: 104.2
click at [405, 252] on div "**********" at bounding box center [373, 230] width 131 height 66
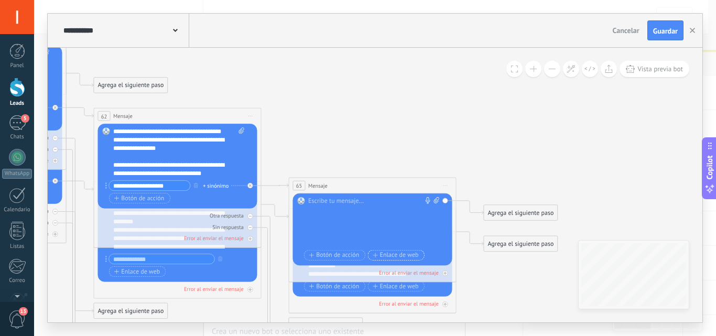
scroll to position [0, 0]
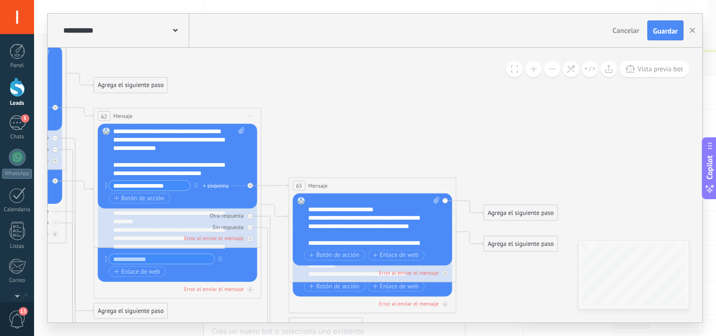
click at [666, 26] on button "Guardar" at bounding box center [666, 30] width 36 height 20
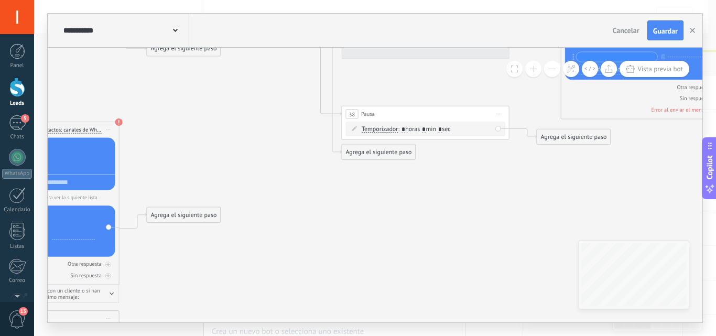
drag, startPoint x: 631, startPoint y: 138, endPoint x: 291, endPoint y: 157, distance: 340.3
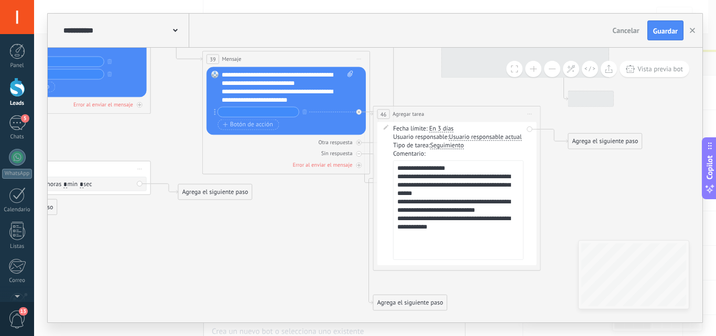
drag, startPoint x: 584, startPoint y: 203, endPoint x: 225, endPoint y: 258, distance: 362.8
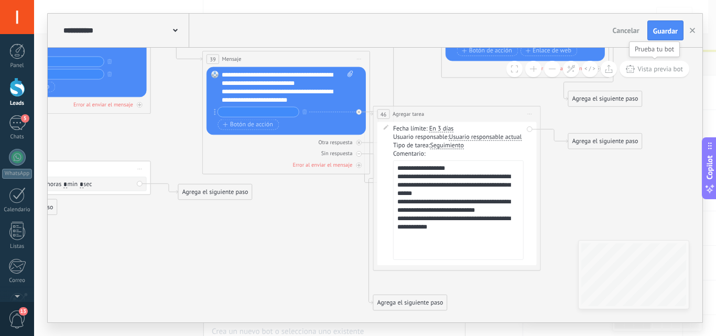
click at [653, 64] on button "Vista previa bot" at bounding box center [655, 69] width 70 height 16
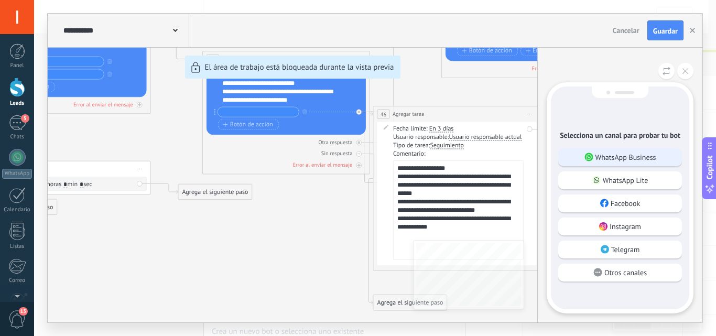
click at [641, 159] on p "WhatsApp Business" at bounding box center [626, 157] width 61 height 9
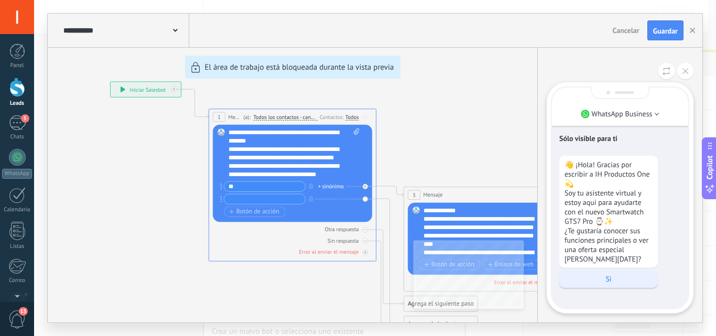
click at [606, 274] on p "Si" at bounding box center [609, 278] width 88 height 9
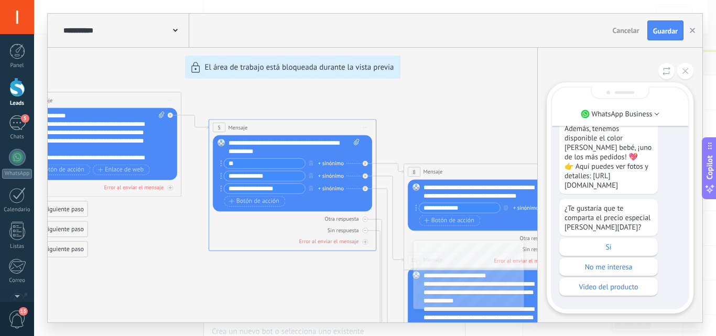
drag, startPoint x: 670, startPoint y: 178, endPoint x: 670, endPoint y: 186, distance: 7.3
click at [670, 186] on div "¡Perfecto! 🙌 El GTS7 Pro tiene un diseño elegante, pantalla HD, monitoreo de sa…" at bounding box center [620, 123] width 122 height 141
click at [603, 286] on p "Video del producto" at bounding box center [609, 286] width 88 height 9
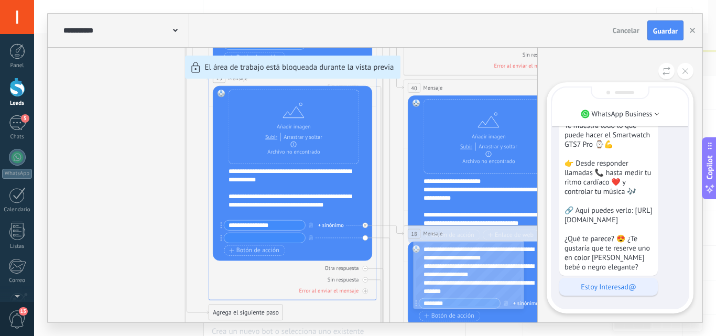
click at [603, 288] on p "Estoy Interesad@" at bounding box center [609, 286] width 88 height 9
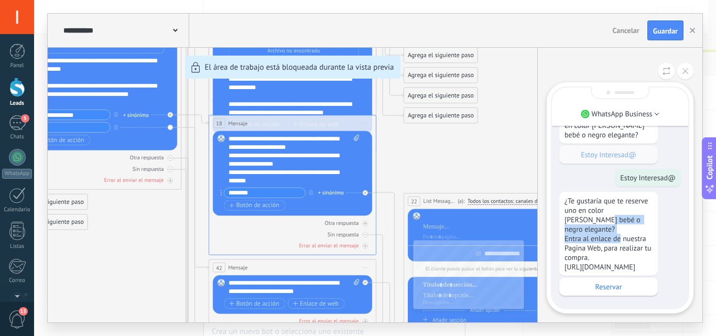
drag, startPoint x: 668, startPoint y: 197, endPoint x: 676, endPoint y: 218, distance: 22.2
click at [676, 218] on div "¿Te gustaría que te reserve uno en color [PERSON_NAME] bebé o negro elegante? E…" at bounding box center [620, 244] width 122 height 104
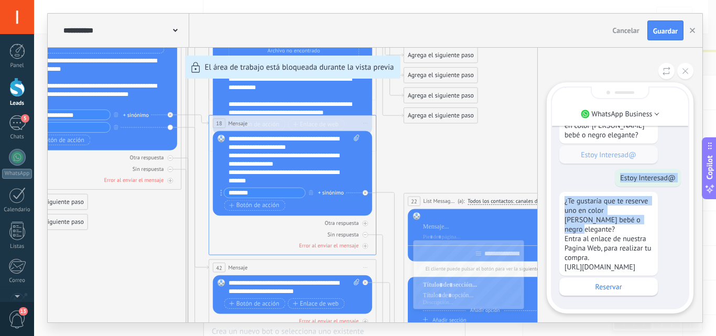
drag, startPoint x: 681, startPoint y: 145, endPoint x: 682, endPoint y: 211, distance: 66.6
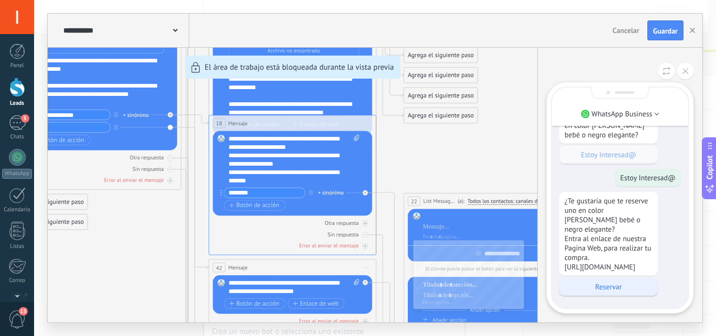
click at [613, 284] on p "Reservar" at bounding box center [609, 286] width 88 height 9
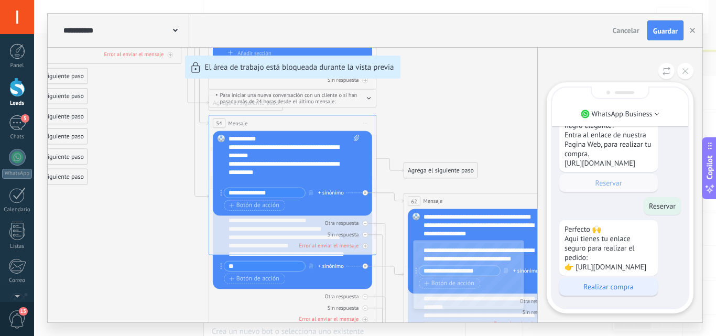
click at [606, 284] on p "Realizar compra" at bounding box center [609, 286] width 88 height 9
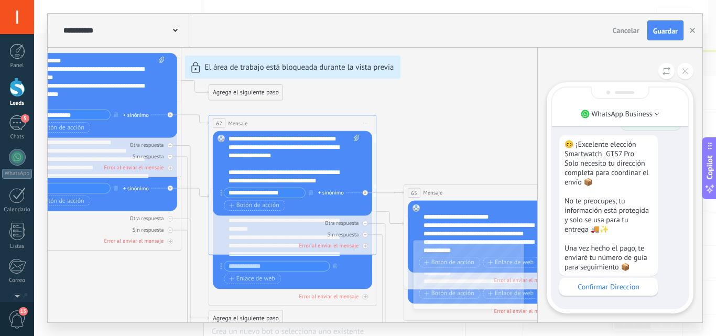
click at [606, 284] on p "Confirmar Direccion" at bounding box center [609, 286] width 88 height 9
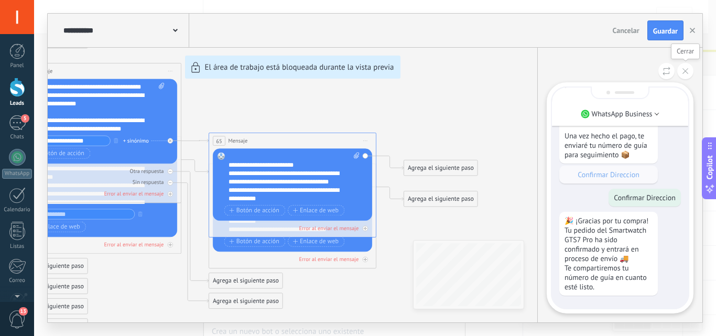
click at [681, 64] on button at bounding box center [685, 71] width 16 height 16
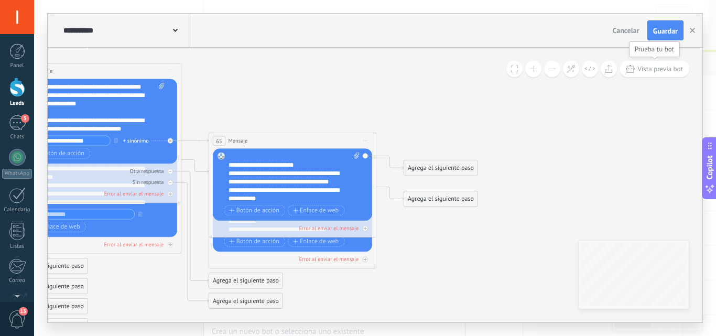
click at [671, 67] on span "Vista previa bot" at bounding box center [661, 68] width 46 height 9
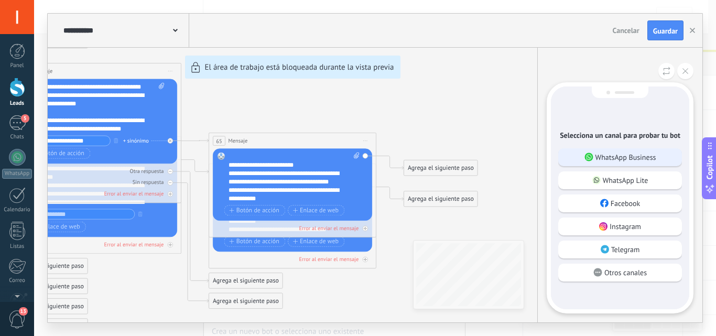
click at [631, 163] on div "WhatsApp Business" at bounding box center [620, 157] width 124 height 18
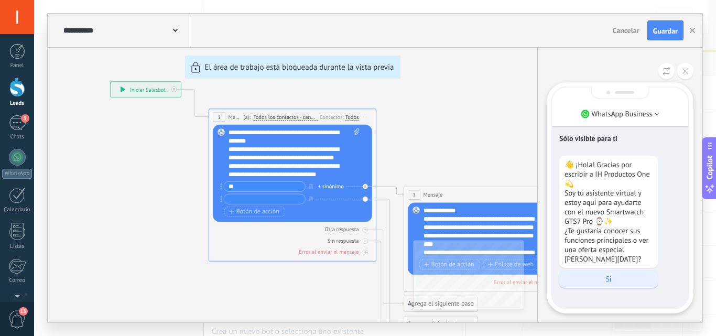
click at [614, 274] on p "Si" at bounding box center [609, 278] width 88 height 9
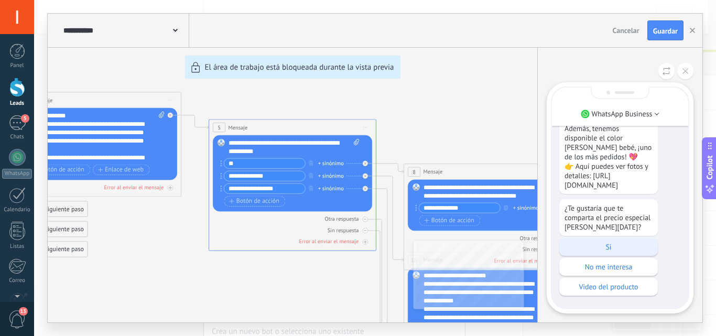
click at [625, 247] on p "Si" at bounding box center [609, 246] width 88 height 9
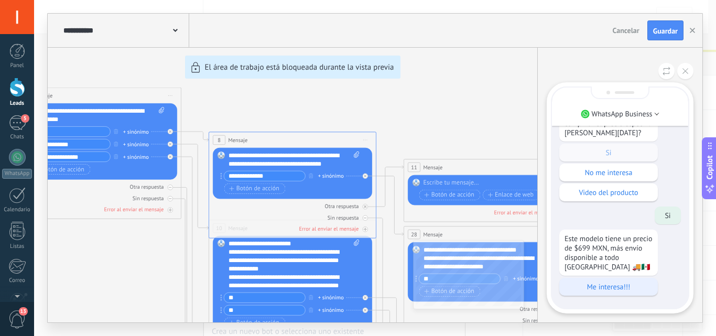
click at [601, 289] on p "Me interesa!!!" at bounding box center [609, 286] width 88 height 9
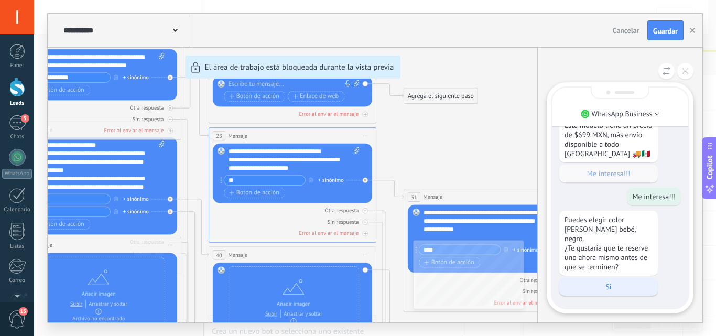
click at [611, 286] on p "Si" at bounding box center [609, 286] width 88 height 9
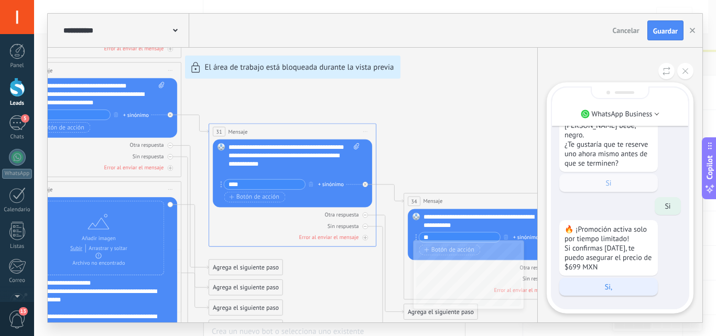
click at [607, 284] on p "Si," at bounding box center [609, 286] width 88 height 9
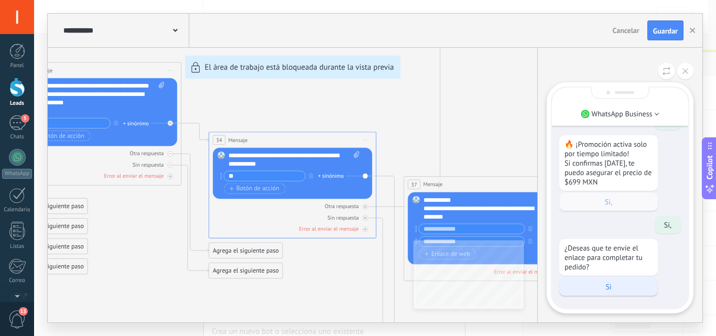
click at [609, 285] on p "Si" at bounding box center [609, 286] width 88 height 9
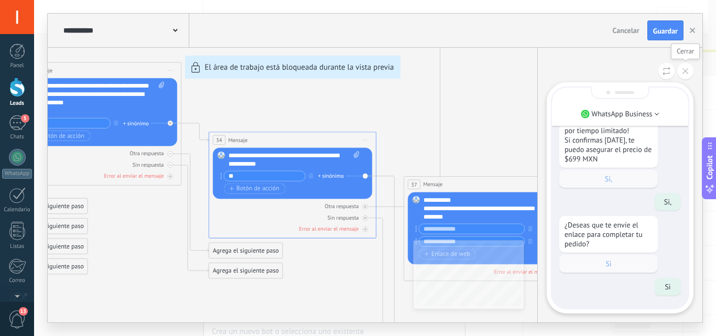
click at [685, 74] on button at bounding box center [685, 71] width 16 height 16
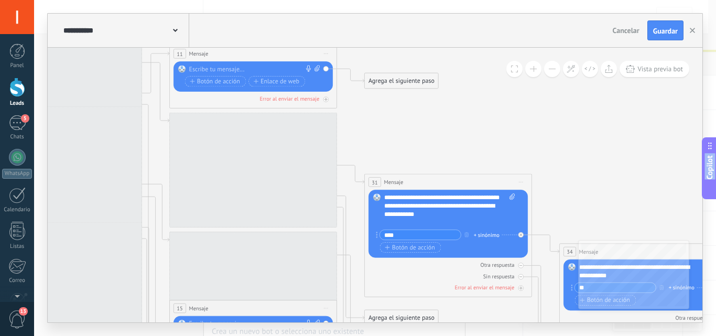
drag, startPoint x: 275, startPoint y: 81, endPoint x: 716, endPoint y: 178, distance: 451.1
click at [716, 178] on body ".abecls-1,.abecls-2{fill-rule:evenodd}.abecls-2{fill:#fff} .abhcls-1{fill:none}…" at bounding box center [358, 168] width 716 height 336
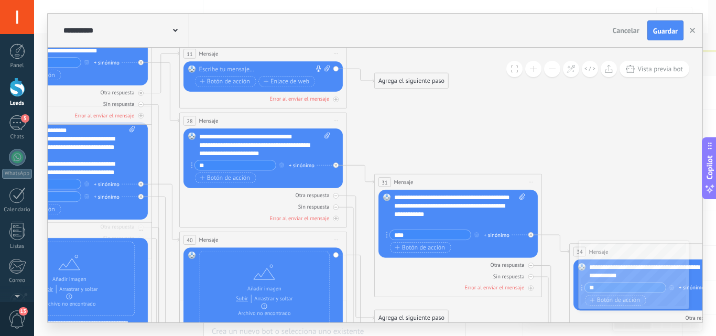
drag, startPoint x: 383, startPoint y: 121, endPoint x: 393, endPoint y: 121, distance: 10.0
click at [405, 238] on input "***" at bounding box center [430, 234] width 81 height 9
type input "*"
type input "*********"
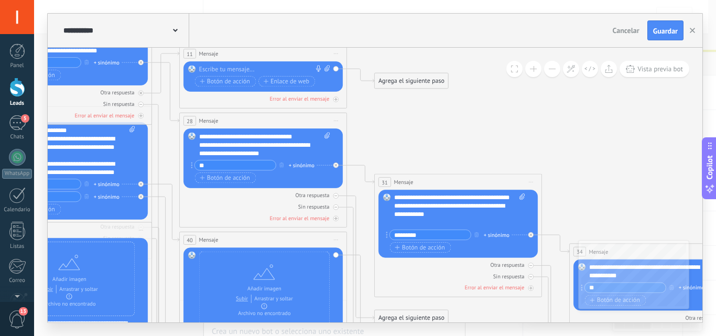
click at [668, 27] on span "Guardar" at bounding box center [665, 30] width 25 height 7
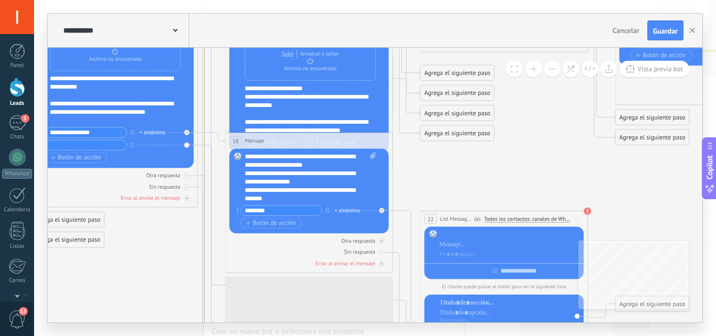
drag, startPoint x: 406, startPoint y: 161, endPoint x: 535, endPoint y: 187, distance: 131.5
click at [535, 187] on icon at bounding box center [394, 165] width 2514 height 1556
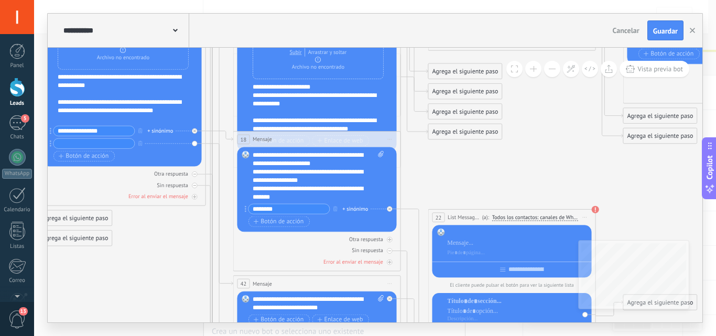
drag, startPoint x: 483, startPoint y: 168, endPoint x: 491, endPoint y: 167, distance: 8.5
click at [491, 167] on icon at bounding box center [402, 163] width 2514 height 1556
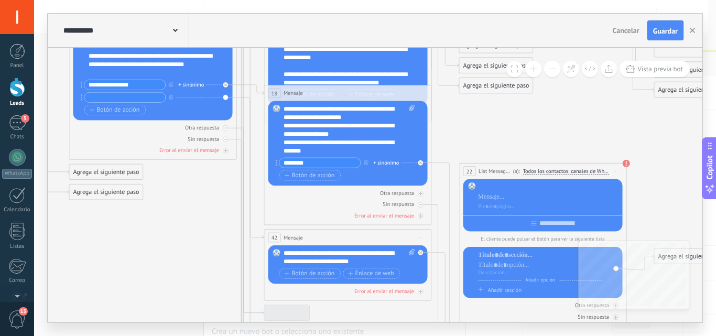
drag, startPoint x: 491, startPoint y: 167, endPoint x: 521, endPoint y: 116, distance: 58.3
click at [521, 116] on icon at bounding box center [433, 117] width 2514 height 1556
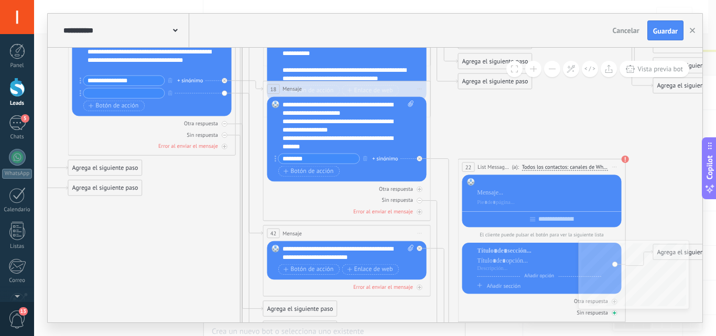
click at [479, 313] on div "Otra respuesta Sin respuesta Error al enviar el mensaje" at bounding box center [541, 305] width 159 height 23
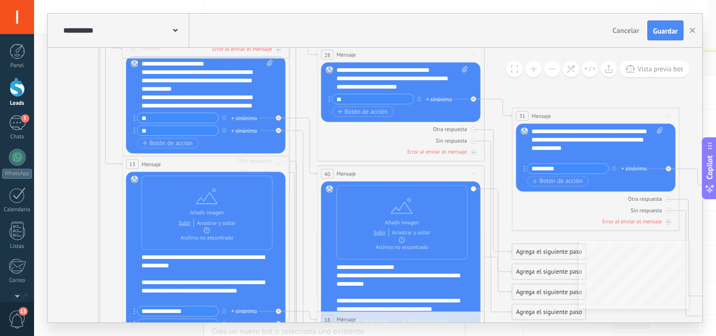
drag, startPoint x: 571, startPoint y: 81, endPoint x: 625, endPoint y: 311, distance: 236.9
click at [344, 99] on input "**" at bounding box center [372, 98] width 81 height 9
type input "*"
type input "********"
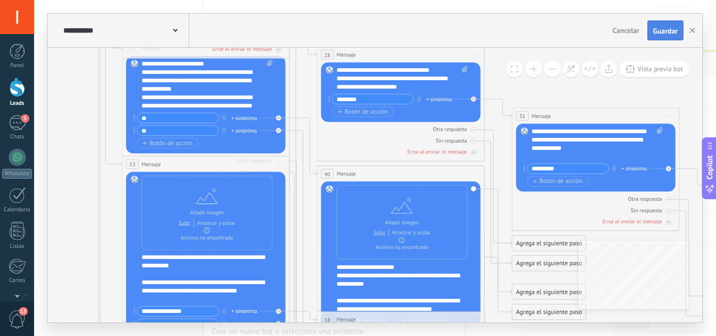
click at [662, 29] on span "Guardar" at bounding box center [665, 30] width 25 height 7
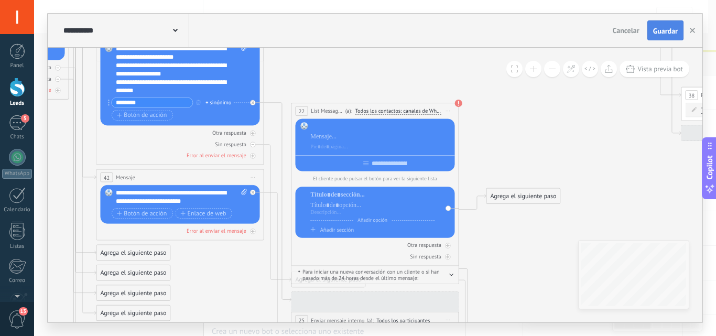
click at [662, 26] on button "Guardar" at bounding box center [666, 30] width 36 height 20
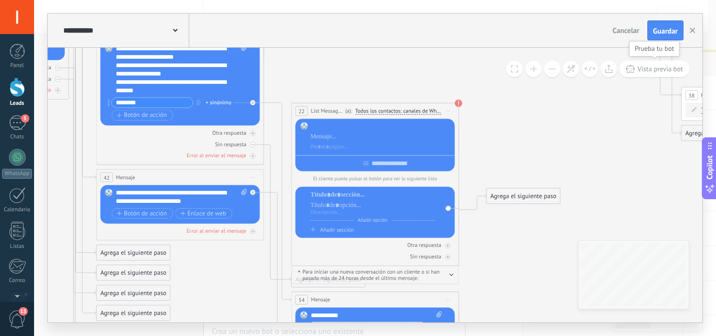
click at [649, 68] on span "Vista previa bot" at bounding box center [661, 68] width 46 height 9
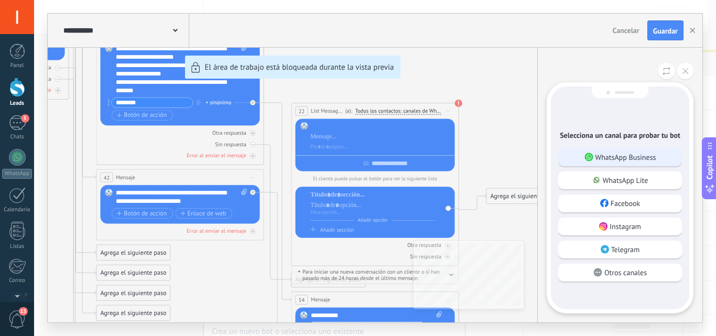
click at [623, 157] on p "WhatsApp Business" at bounding box center [626, 157] width 61 height 9
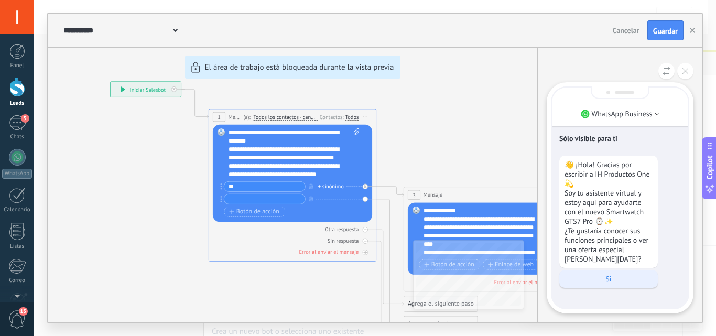
click at [611, 274] on p "Si" at bounding box center [609, 278] width 88 height 9
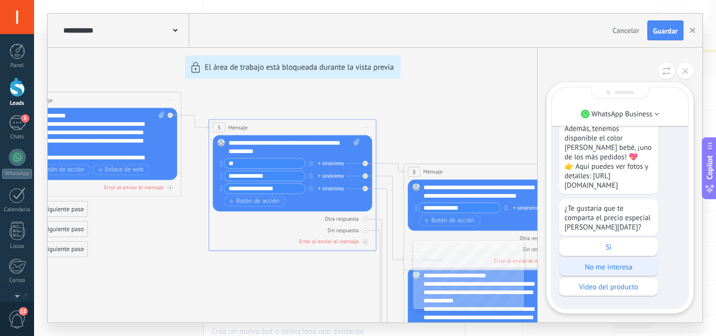
click at [616, 268] on p "No me interesa" at bounding box center [609, 266] width 88 height 9
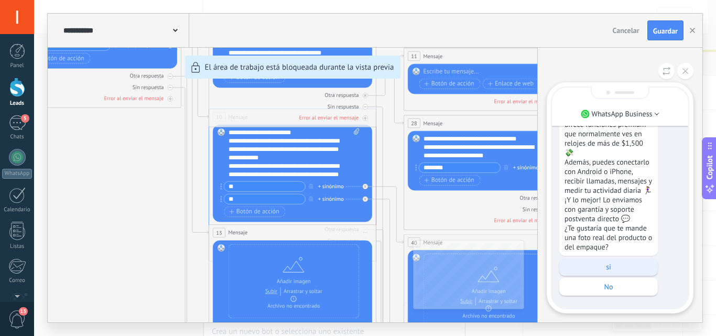
click at [620, 264] on p "si" at bounding box center [609, 266] width 88 height 9
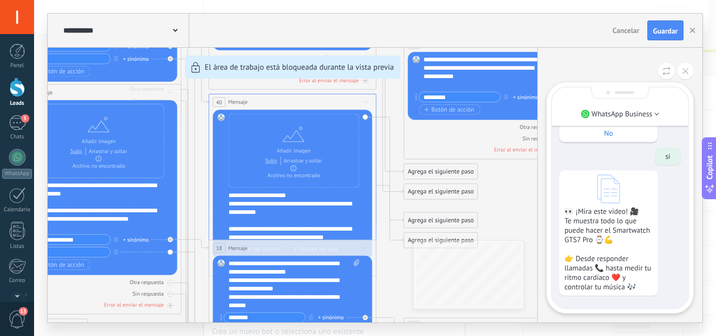
click at [662, 279] on div "👀 ¡Mira este video! 🎥 Te muestra todo lo que puede hacer el Smartwatch GTS7 Pro…" at bounding box center [620, 232] width 122 height 125
drag, startPoint x: 652, startPoint y: 276, endPoint x: 651, endPoint y: 268, distance: 8.0
click at [651, 268] on p "👀 ¡Mira este video! 🎥 Te muestra todo lo que puede hacer el Smartwatch GTS7 Pro…" at bounding box center [609, 249] width 88 height 85
click at [664, 261] on div "👀 ¡Mira este video! 🎥 Te muestra todo lo que puede hacer el Smartwatch GTS7 Pro…" at bounding box center [620, 232] width 122 height 125
drag, startPoint x: 387, startPoint y: 274, endPoint x: 314, endPoint y: 251, distance: 76.8
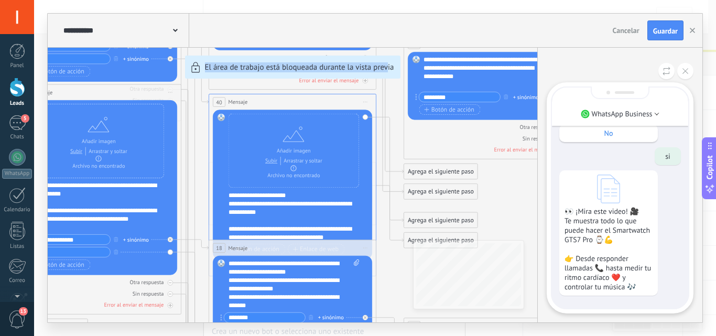
click at [304, 249] on div "**********" at bounding box center [375, 168] width 655 height 309
click at [422, 266] on div "**********" at bounding box center [375, 168] width 655 height 309
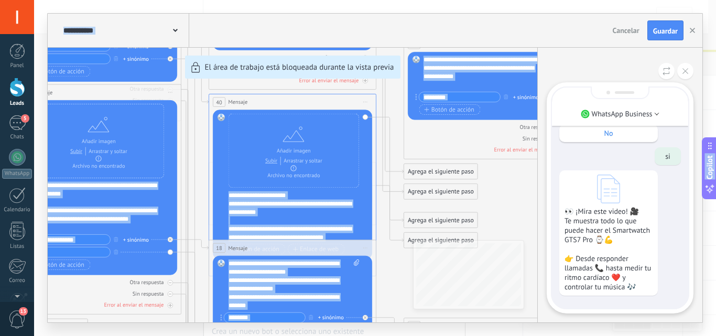
drag, startPoint x: 77, startPoint y: 284, endPoint x: 384, endPoint y: 292, distance: 307.9
click at [245, 336] on html ".abecls-1,.abecls-2{fill-rule:evenodd}.abecls-2{fill:#fff} .abhcls-1{fill:none}…" at bounding box center [358, 168] width 716 height 336
click at [684, 72] on icon at bounding box center [686, 71] width 6 height 6
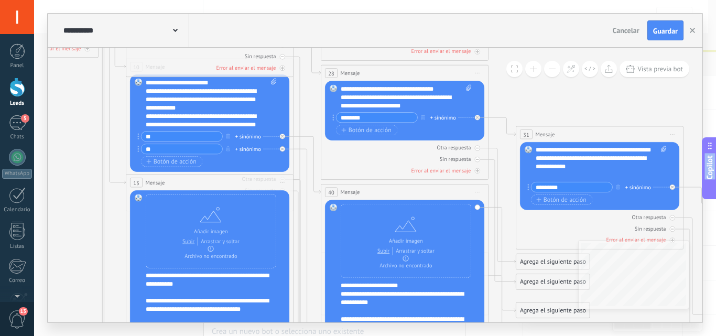
drag, startPoint x: 603, startPoint y: 92, endPoint x: 716, endPoint y: 182, distance: 143.9
click at [716, 182] on body ".abecls-1,.abecls-2{fill-rule:evenodd}.abecls-2{fill:#fff} .abhcls-1{fill:none}…" at bounding box center [358, 168] width 716 height 336
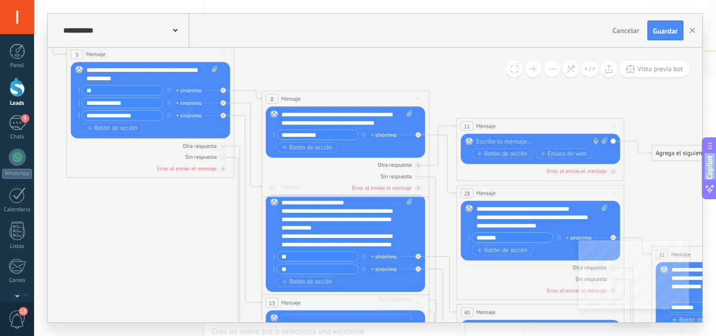
drag, startPoint x: 57, startPoint y: 220, endPoint x: 192, endPoint y: 340, distance: 181.3
click at [192, 336] on html ".abecls-1,.abecls-2{fill-rule:evenodd}.abecls-2{fill:#fff} .abhcls-1{fill:none}…" at bounding box center [358, 168] width 716 height 336
click at [434, 258] on icon at bounding box center [442, 284] width 27 height 57
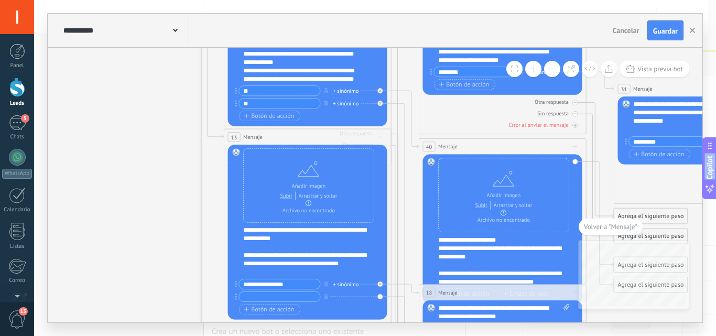
drag, startPoint x: 525, startPoint y: 312, endPoint x: 652, endPoint y: 357, distance: 135.0
click at [652, 336] on html ".abecls-1,.abecls-2{fill-rule:evenodd}.abecls-2{fill:#fff} .abhcls-1{fill:none}…" at bounding box center [358, 168] width 716 height 336
click at [396, 91] on icon at bounding box center [405, 119] width 27 height 57
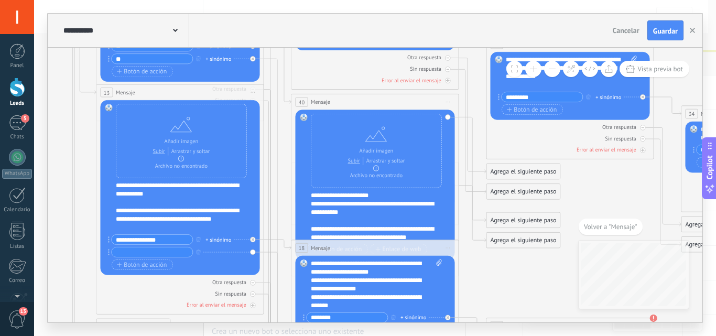
click at [444, 184] on div "Reemplazar Quitar Convertir a mensaje de voz Arrastre la imagen aquí para adjun…" at bounding box center [375, 185] width 159 height 150
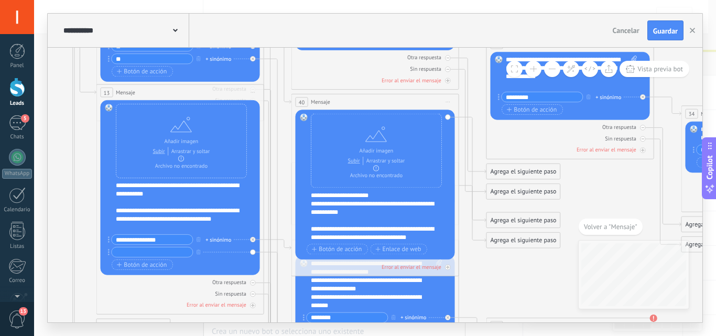
click at [510, 168] on div "Agrega el siguiente paso" at bounding box center [523, 172] width 73 height 14
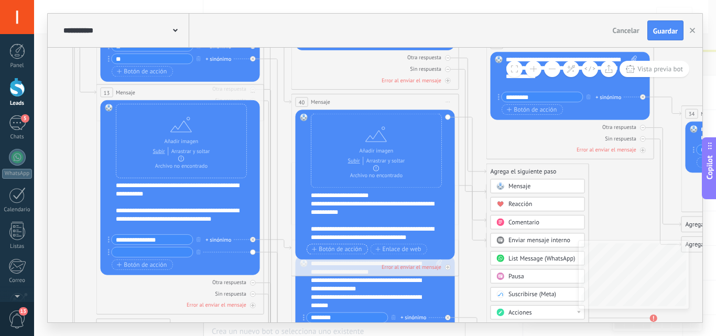
click at [341, 251] on span "Botón de acción" at bounding box center [337, 249] width 50 height 7
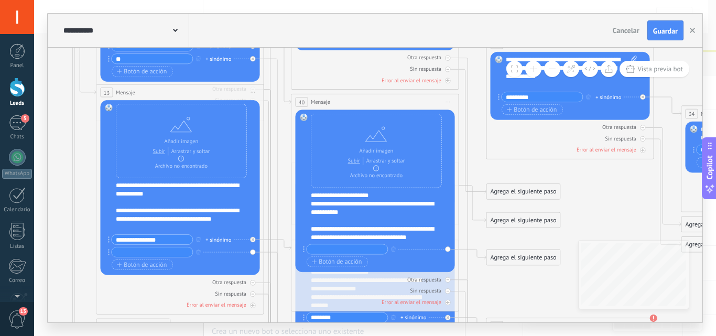
click at [327, 249] on input "text" at bounding box center [347, 248] width 81 height 9
click at [267, 58] on icon at bounding box center [277, 257] width 27 height 583
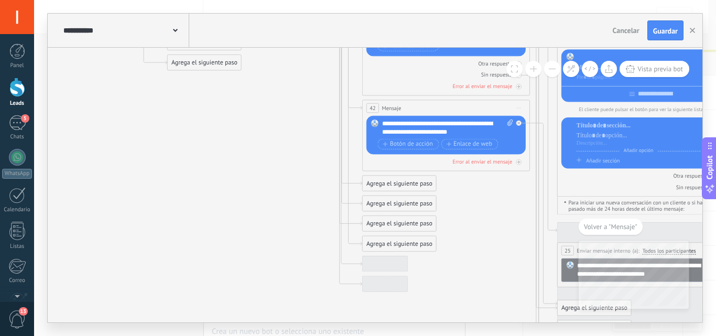
drag, startPoint x: 484, startPoint y: 175, endPoint x: 494, endPoint y: 246, distance: 71.5
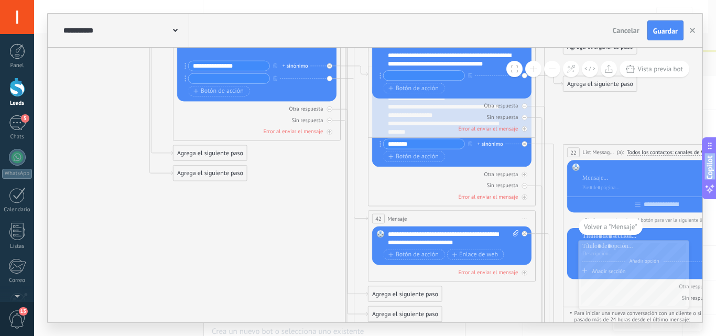
drag, startPoint x: 494, startPoint y: 246, endPoint x: 500, endPoint y: 357, distance: 110.8
click at [500, 336] on html ".abecls-1,.abecls-2{fill-rule:evenodd}.abecls-2{fill:#fff} .abhcls-1{fill:none}…" at bounding box center [358, 168] width 716 height 336
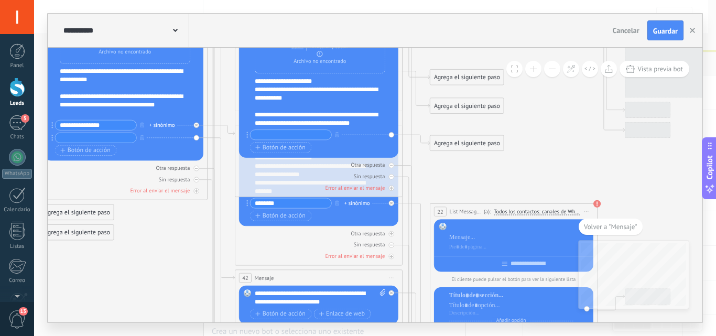
drag, startPoint x: 259, startPoint y: 204, endPoint x: 79, endPoint y: 260, distance: 188.1
click at [79, 260] on icon at bounding box center [403, 157] width 2514 height 1556
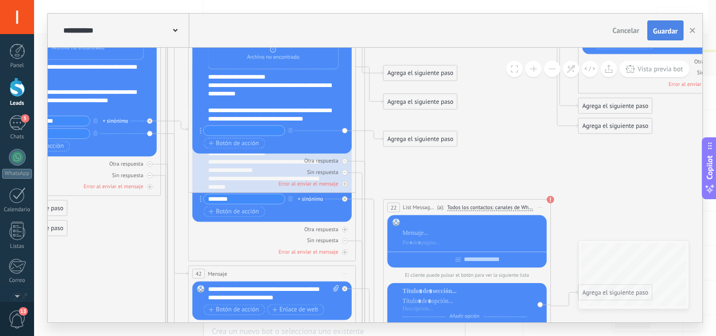
click at [663, 24] on button "Guardar" at bounding box center [666, 30] width 36 height 20
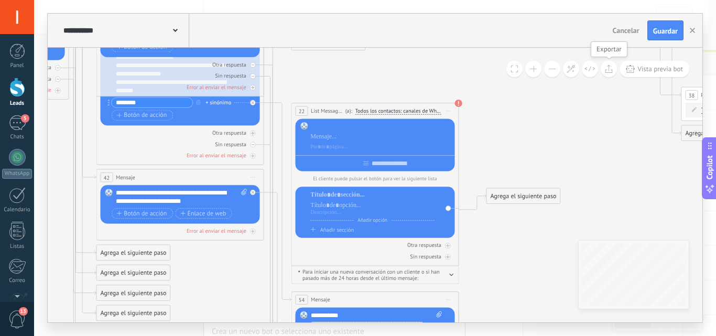
click at [608, 73] on button at bounding box center [609, 69] width 16 height 16
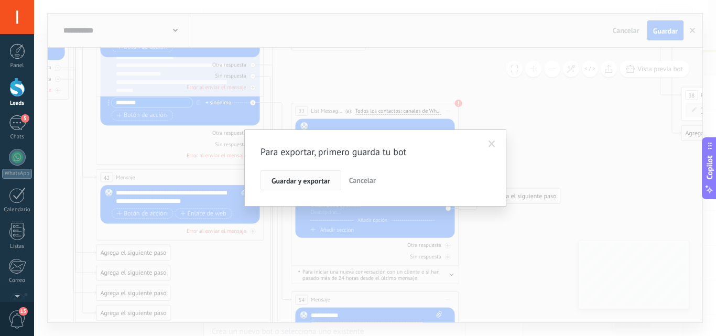
click at [307, 184] on span "Guardar y exportar" at bounding box center [301, 180] width 59 height 7
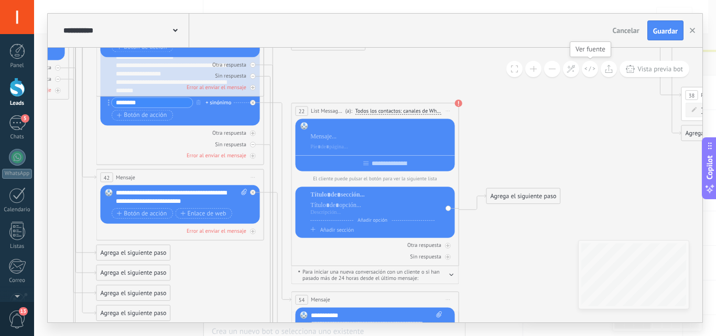
click at [588, 72] on button at bounding box center [590, 69] width 16 height 16
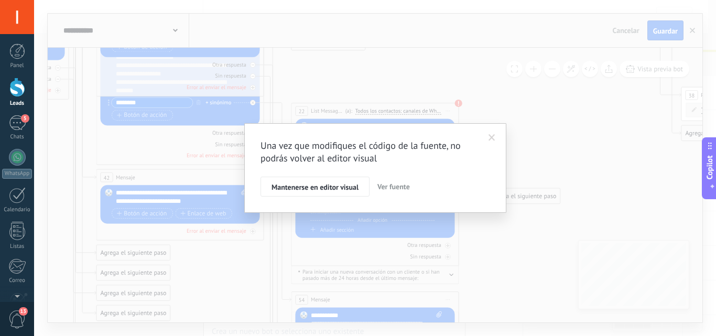
click at [496, 136] on span at bounding box center [491, 138] width 17 height 18
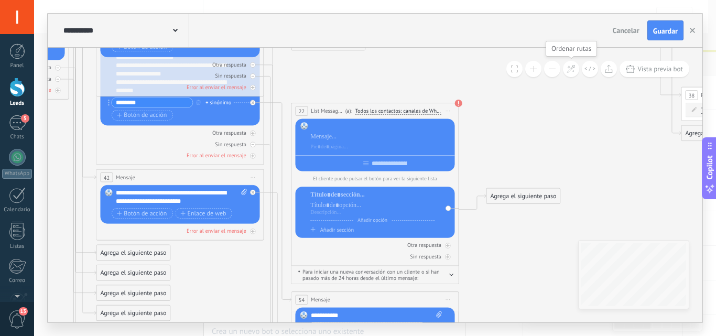
click at [574, 69] on icon at bounding box center [571, 68] width 9 height 9
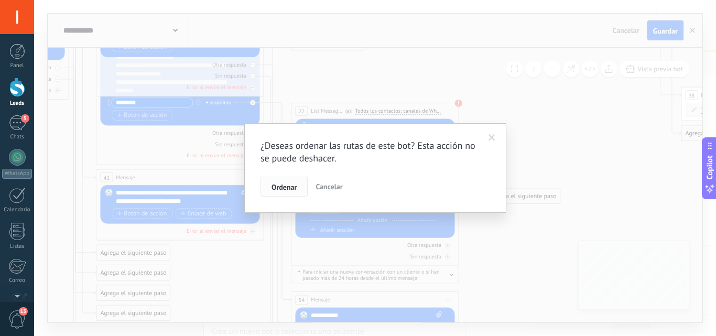
click at [277, 190] on span "Ordenar" at bounding box center [284, 187] width 25 height 7
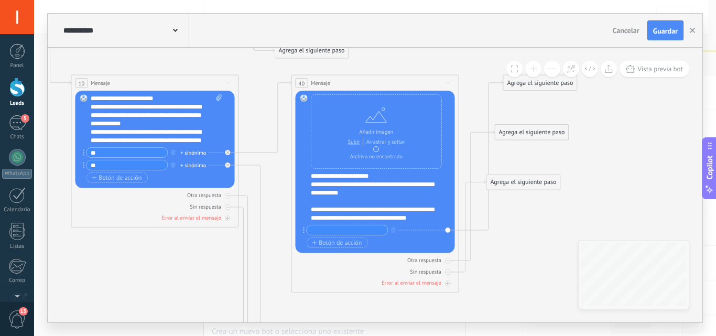
drag, startPoint x: 596, startPoint y: 148, endPoint x: 716, endPoint y: 270, distance: 170.5
click at [716, 270] on div "**********" at bounding box center [375, 168] width 682 height 336
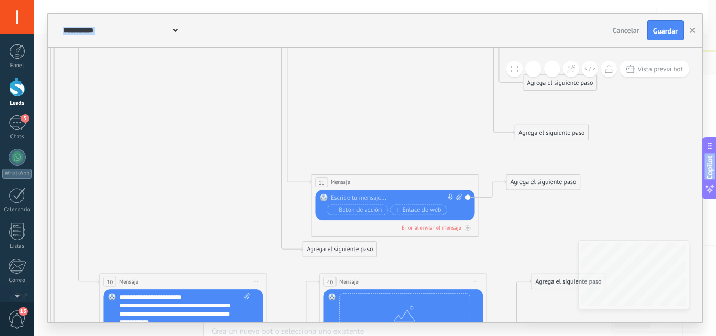
drag, startPoint x: 614, startPoint y: 158, endPoint x: 643, endPoint y: 357, distance: 200.7
click at [643, 336] on html ".abecls-1,.abecls-2{fill-rule:evenodd}.abecls-2{fill:#fff} .abhcls-1{fill:none}…" at bounding box center [358, 168] width 716 height 336
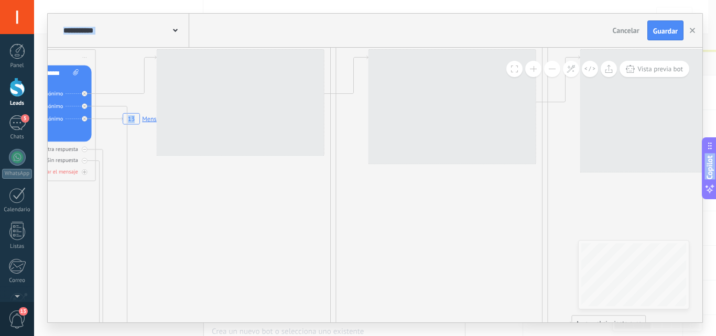
drag, startPoint x: 437, startPoint y: 116, endPoint x: 485, endPoint y: 357, distance: 245.5
click at [485, 336] on html ".abecls-1,.abecls-2{fill-rule:evenodd}.abecls-2{fill:#fff} .abhcls-1{fill:none}…" at bounding box center [358, 168] width 716 height 336
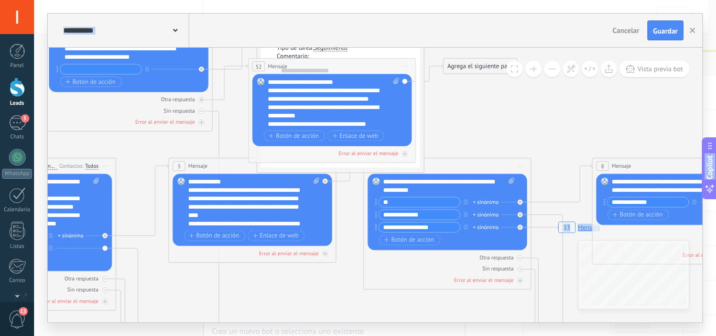
drag, startPoint x: 182, startPoint y: 248, endPoint x: 618, endPoint y: 357, distance: 449.0
click at [618, 336] on html ".abecls-1,.abecls-2{fill-rule:evenodd}.abecls-2{fill:#fff} .abhcls-1{fill:none}…" at bounding box center [358, 168] width 716 height 336
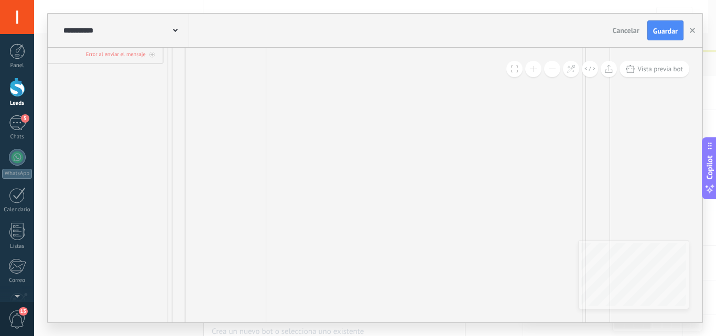
drag, startPoint x: 294, startPoint y: 282, endPoint x: 347, endPoint y: 115, distance: 175.1
click at [339, 39] on div "**********" at bounding box center [375, 168] width 655 height 309
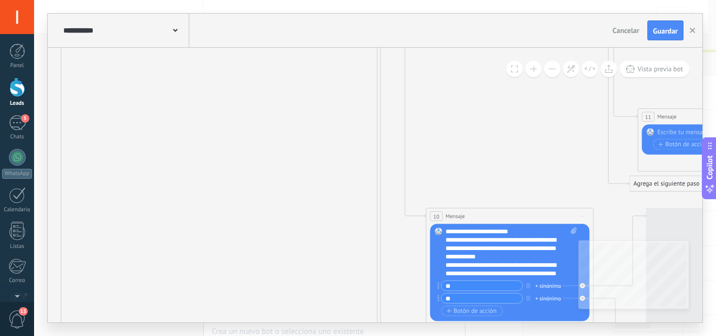
drag, startPoint x: 360, startPoint y: 186, endPoint x: 157, endPoint y: 14, distance: 266.4
click at [157, 14] on div "**********" at bounding box center [375, 168] width 655 height 309
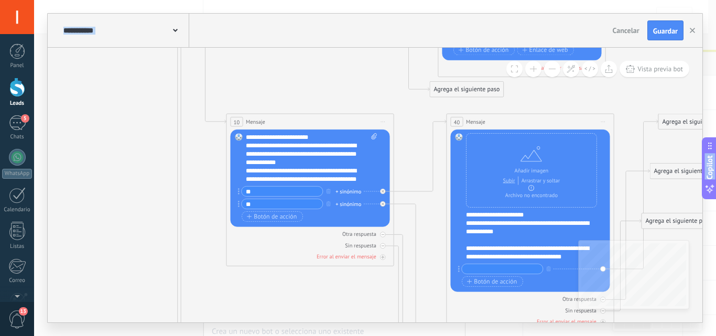
drag, startPoint x: 512, startPoint y: 88, endPoint x: 312, endPoint y: -7, distance: 220.9
click at [312, 0] on html ".abecls-1,.abecls-2{fill-rule:evenodd}.abecls-2{fill:#fff} .abhcls-1{fill:none}…" at bounding box center [358, 168] width 716 height 336
click at [405, 191] on icon at bounding box center [420, 155] width 52 height 71
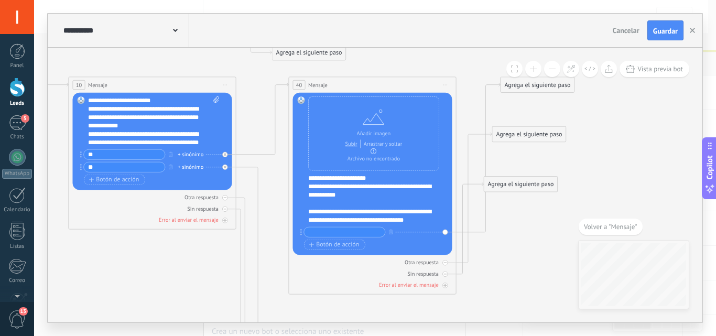
click at [257, 181] on icon at bounding box center [258, 252] width 44 height 170
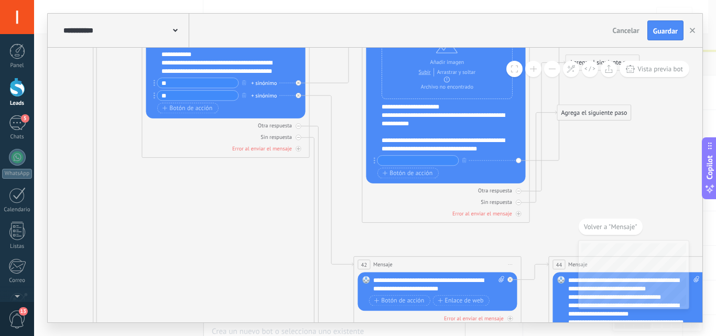
drag, startPoint x: 653, startPoint y: 123, endPoint x: 716, endPoint y: 230, distance: 123.8
click at [716, 230] on div "**********" at bounding box center [375, 168] width 682 height 336
click at [176, 96] on input "**" at bounding box center [197, 95] width 81 height 9
type input "*"
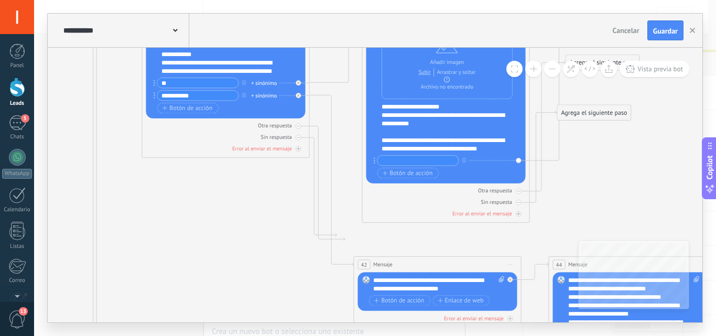
type input "**********"
click at [168, 86] on input "**" at bounding box center [197, 82] width 81 height 9
type input "*"
type input "**********"
click at [668, 29] on span "Guardar" at bounding box center [665, 30] width 25 height 7
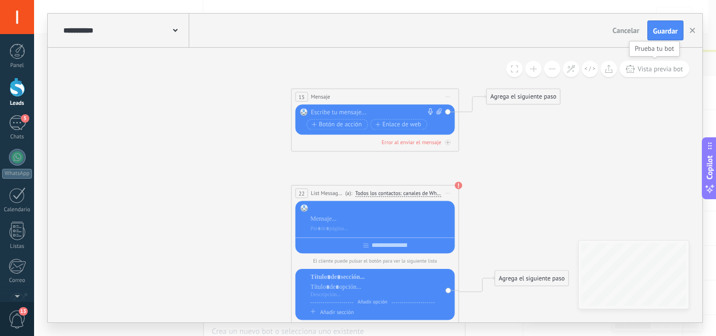
click at [665, 62] on button "Vista previa bot" at bounding box center [655, 69] width 70 height 16
click at [665, 62] on div "**********" at bounding box center [375, 168] width 655 height 309
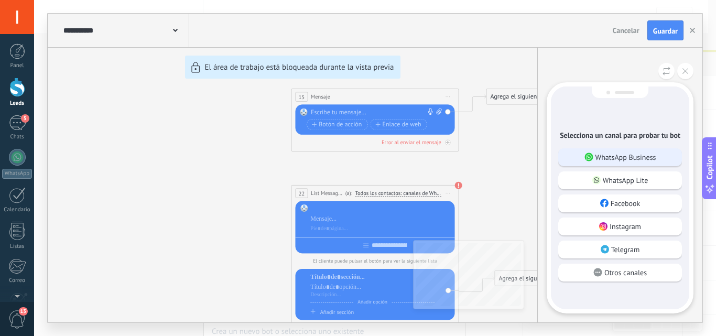
click at [626, 158] on p "WhatsApp Business" at bounding box center [626, 157] width 61 height 9
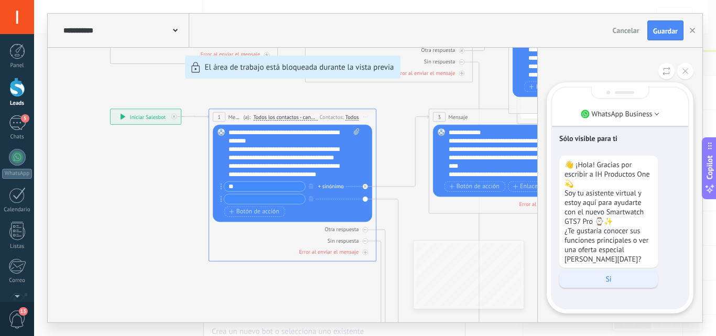
click at [602, 274] on p "Si" at bounding box center [609, 278] width 88 height 9
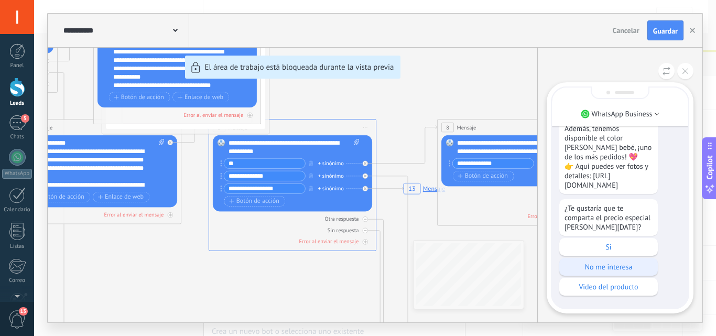
click at [627, 266] on p "No me interesa" at bounding box center [609, 266] width 88 height 9
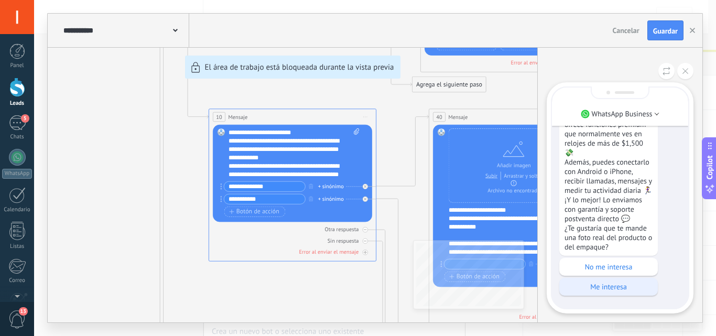
click at [621, 287] on p "Me interesa" at bounding box center [609, 286] width 88 height 9
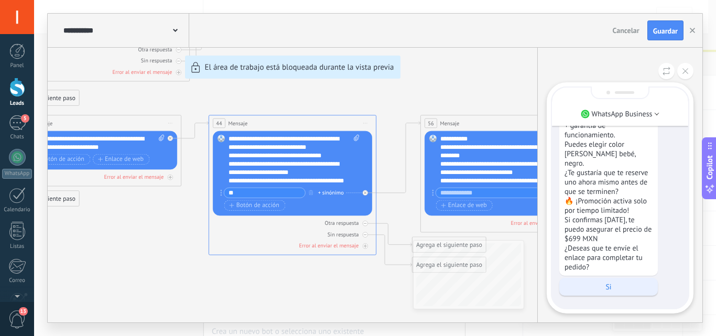
click at [610, 285] on p "Si" at bounding box center [609, 286] width 88 height 9
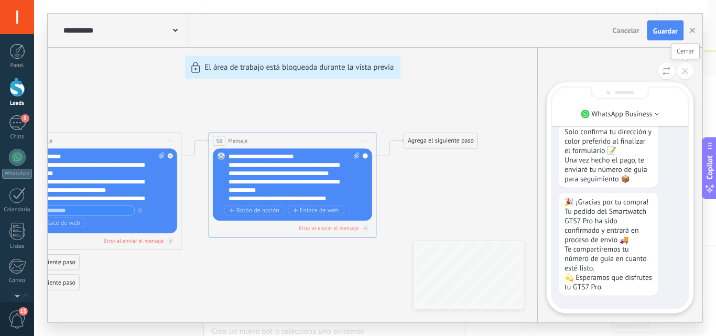
click at [688, 67] on button at bounding box center [685, 71] width 16 height 16
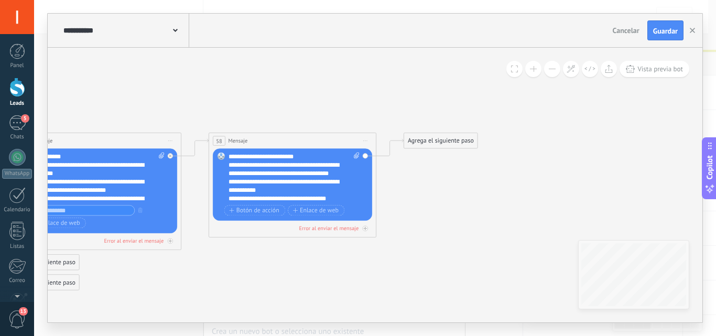
click at [176, 30] on use at bounding box center [175, 30] width 5 height 3
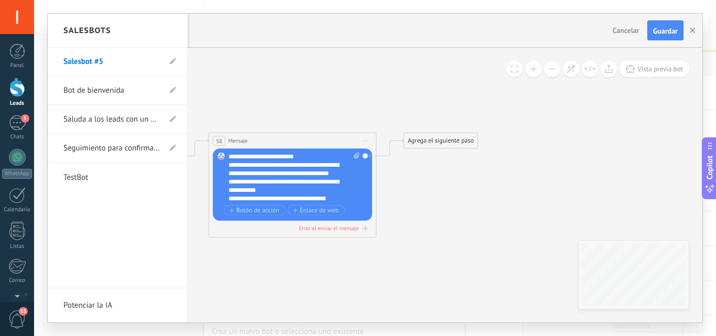
click at [273, 73] on div at bounding box center [375, 168] width 655 height 309
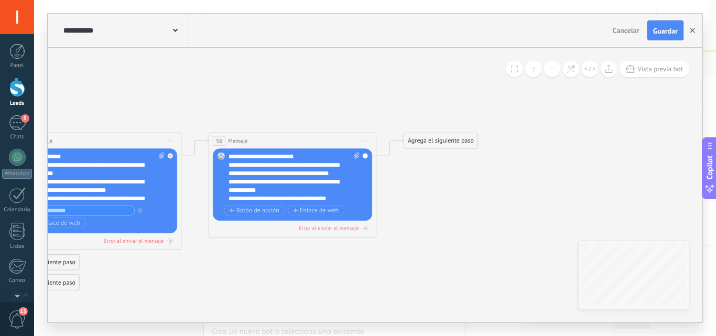
click at [696, 31] on button "button" at bounding box center [693, 30] width 16 height 20
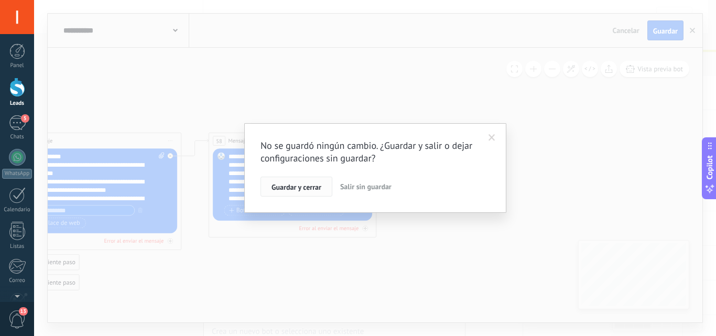
click at [296, 182] on button "Guardar y cerrar" at bounding box center [297, 187] width 72 height 20
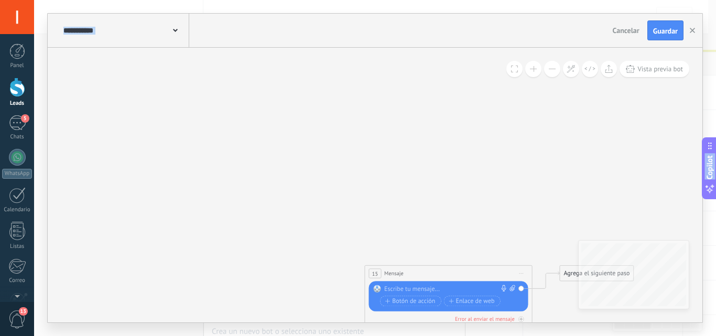
drag, startPoint x: 557, startPoint y: 180, endPoint x: 668, endPoint y: 109, distance: 132.1
click at [629, 336] on html ".abecls-1,.abecls-2{fill-rule:evenodd}.abecls-2{fill:#fff} .abhcls-1{fill:none}…" at bounding box center [358, 168] width 716 height 336
click at [628, 26] on button "Cancelar" at bounding box center [626, 31] width 35 height 16
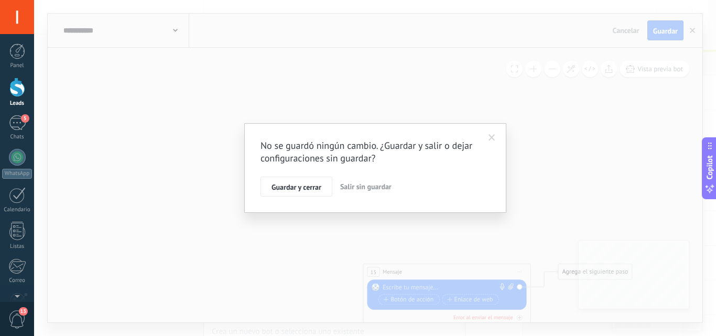
click at [492, 135] on span at bounding box center [492, 137] width 7 height 7
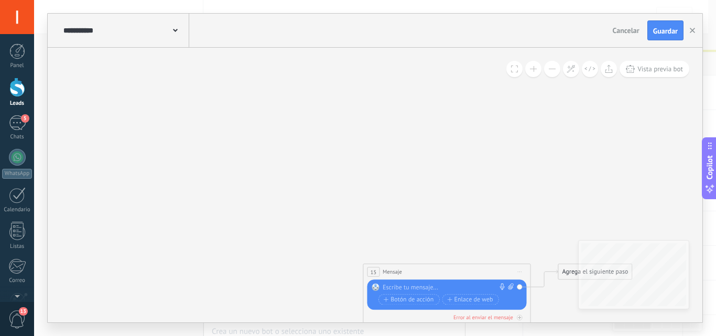
click at [21, 90] on div at bounding box center [17, 87] width 16 height 19
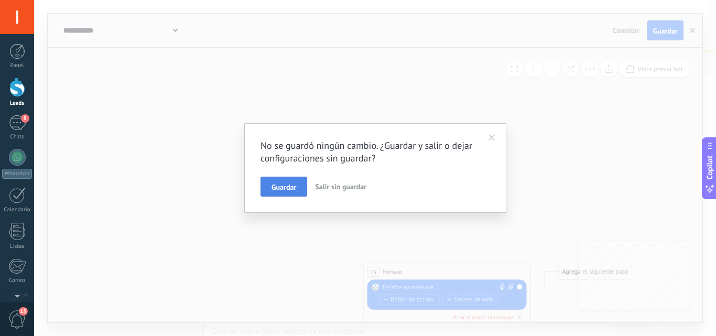
click at [289, 186] on span "Guardar" at bounding box center [284, 187] width 25 height 7
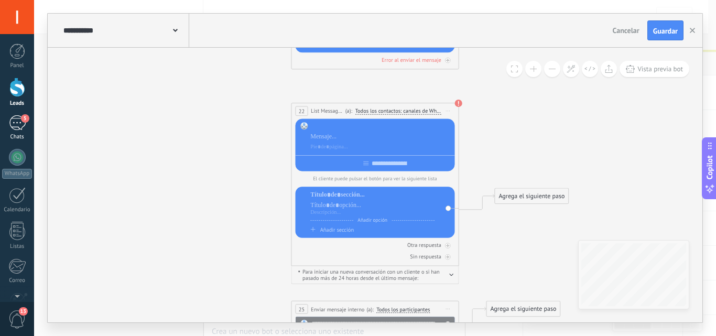
click at [11, 122] on div "5" at bounding box center [17, 122] width 17 height 15
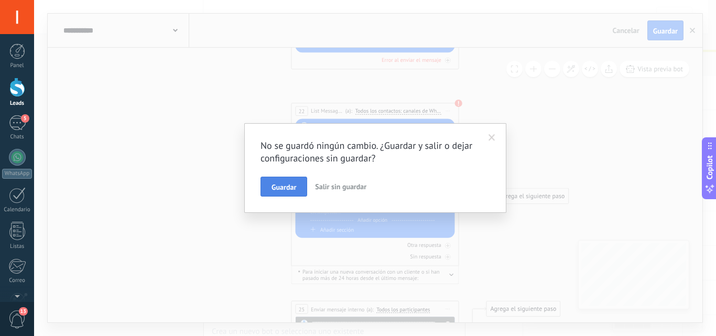
click at [293, 188] on span "Guardar" at bounding box center [284, 187] width 25 height 7
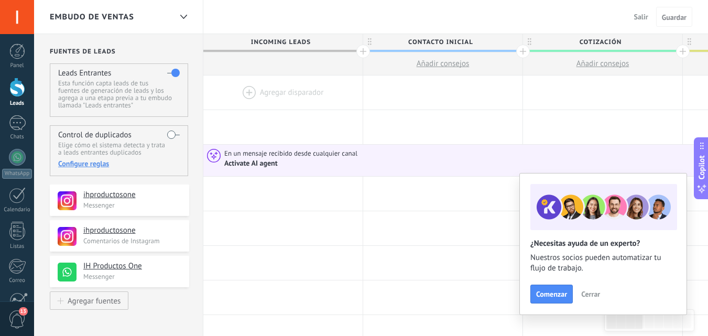
click at [284, 96] on div at bounding box center [282, 92] width 159 height 34
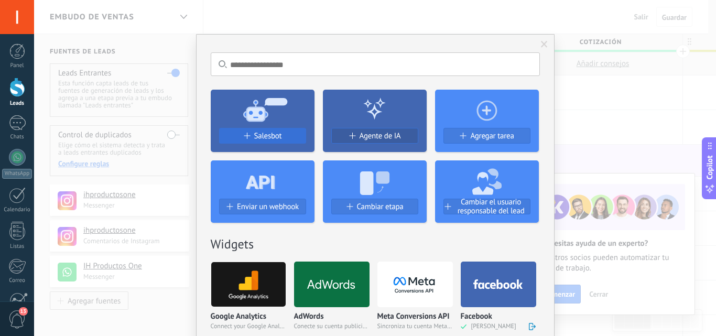
click at [268, 137] on span "Salesbot" at bounding box center [268, 136] width 28 height 9
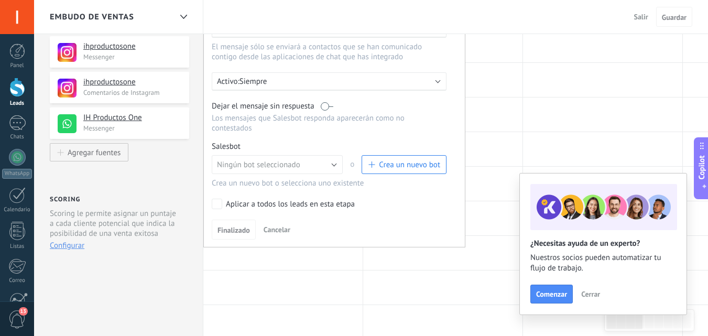
scroll to position [150, 0]
click at [334, 164] on button "Ningún bot seleccionado" at bounding box center [277, 163] width 131 height 19
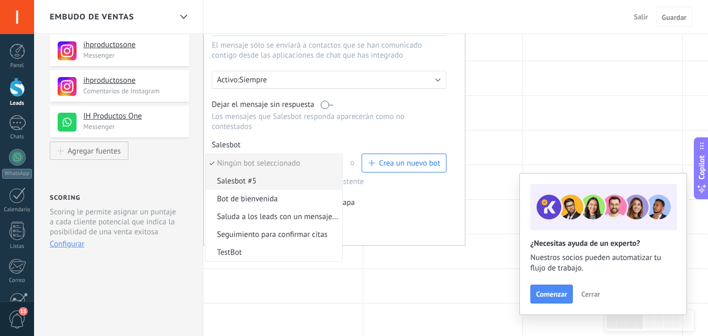
click at [267, 181] on span "Salesbot #5" at bounding box center [273, 181] width 134 height 10
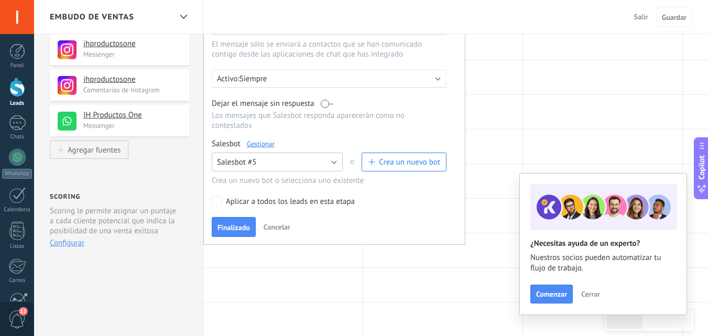
scroll to position [153, 0]
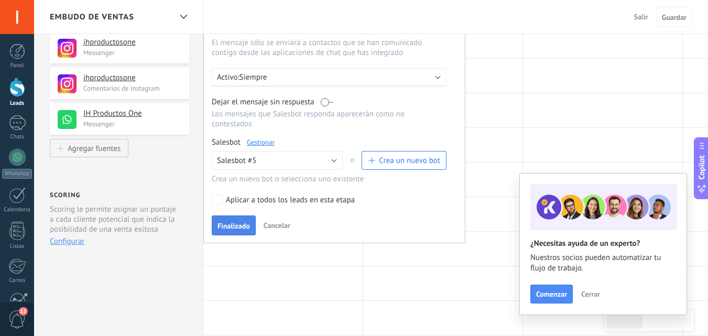
click at [233, 225] on span "Finalizado" at bounding box center [234, 225] width 33 height 7
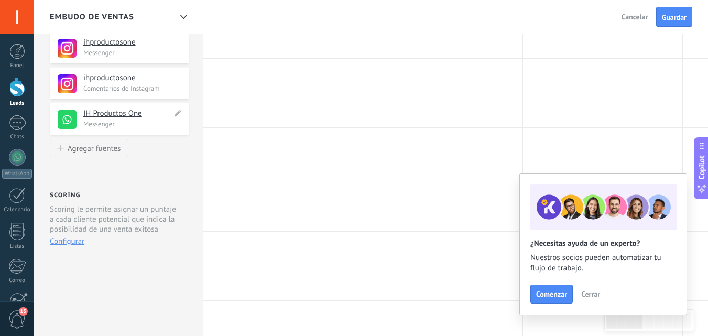
click at [68, 117] on use at bounding box center [67, 119] width 19 height 19
click at [15, 160] on div at bounding box center [17, 157] width 17 height 17
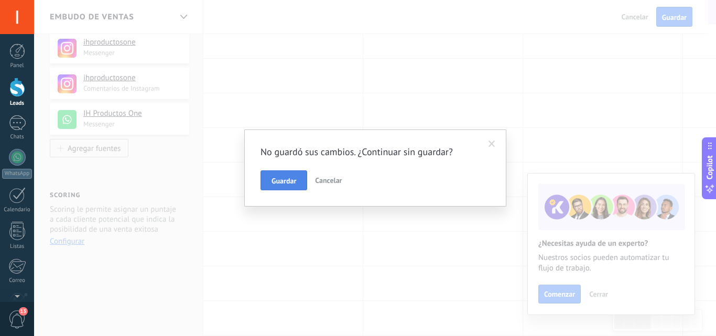
click at [285, 185] on span "Guardar" at bounding box center [284, 180] width 25 height 7
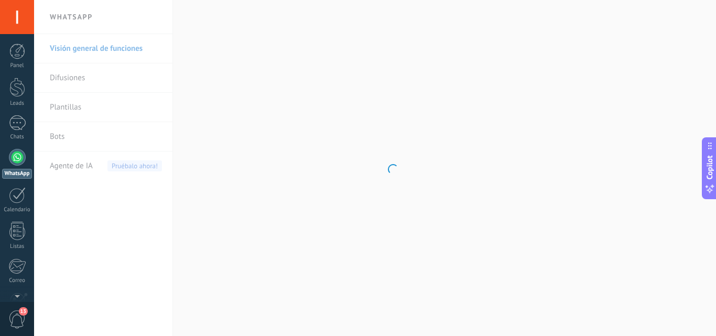
click at [121, 45] on link "Visión general de funciones" at bounding box center [106, 48] width 112 height 29
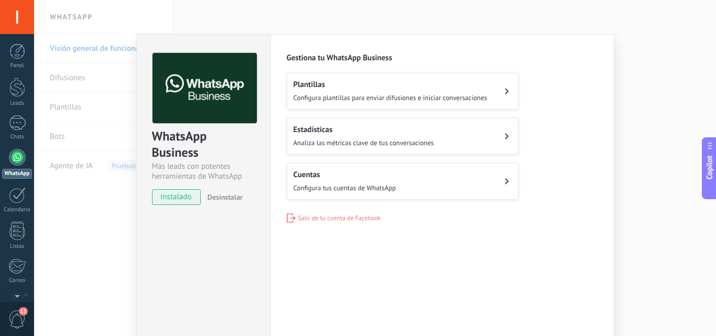
click at [223, 235] on div "WhatsApp Business Más leads con potentes herramientas de WhatsApp instalado Des…" at bounding box center [203, 190] width 134 height 312
click at [78, 230] on div "WhatsApp Business Más leads con potentes herramientas de WhatsApp instalado Des…" at bounding box center [375, 168] width 682 height 336
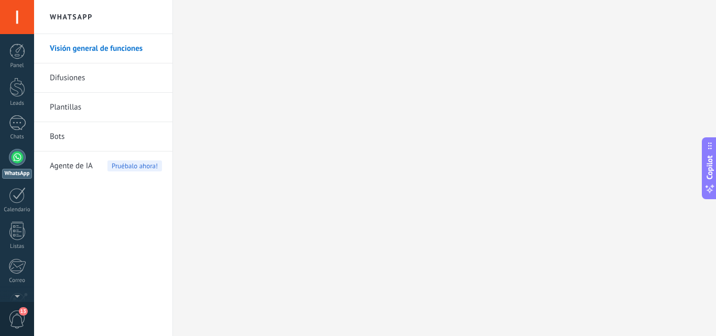
click at [75, 164] on span "Agente de IA" at bounding box center [71, 166] width 43 height 29
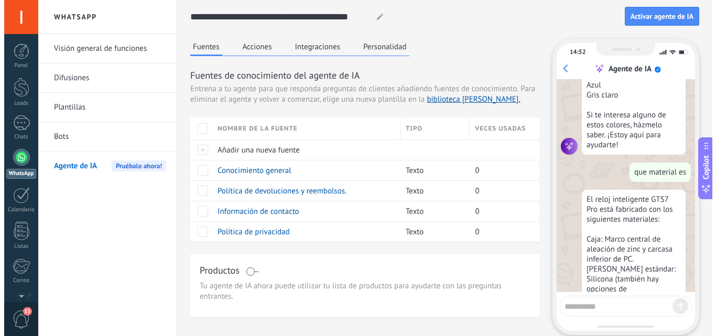
scroll to position [1714, 0]
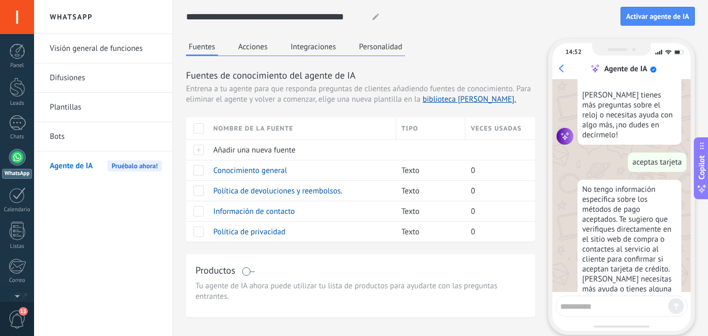
click at [80, 136] on link "Bots" at bounding box center [106, 136] width 112 height 29
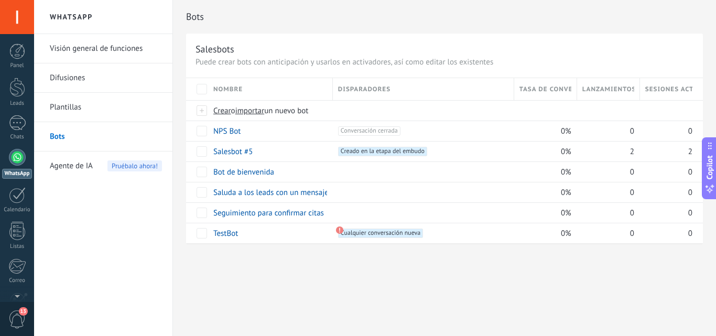
click at [273, 285] on div "Bots Salesbots Puede crear bots con anticipación y usarlos en activadores, así …" at bounding box center [444, 168] width 543 height 336
click at [98, 49] on link "Visión general de funciones" at bounding box center [106, 48] width 112 height 29
